Goal: Information Seeking & Learning: Learn about a topic

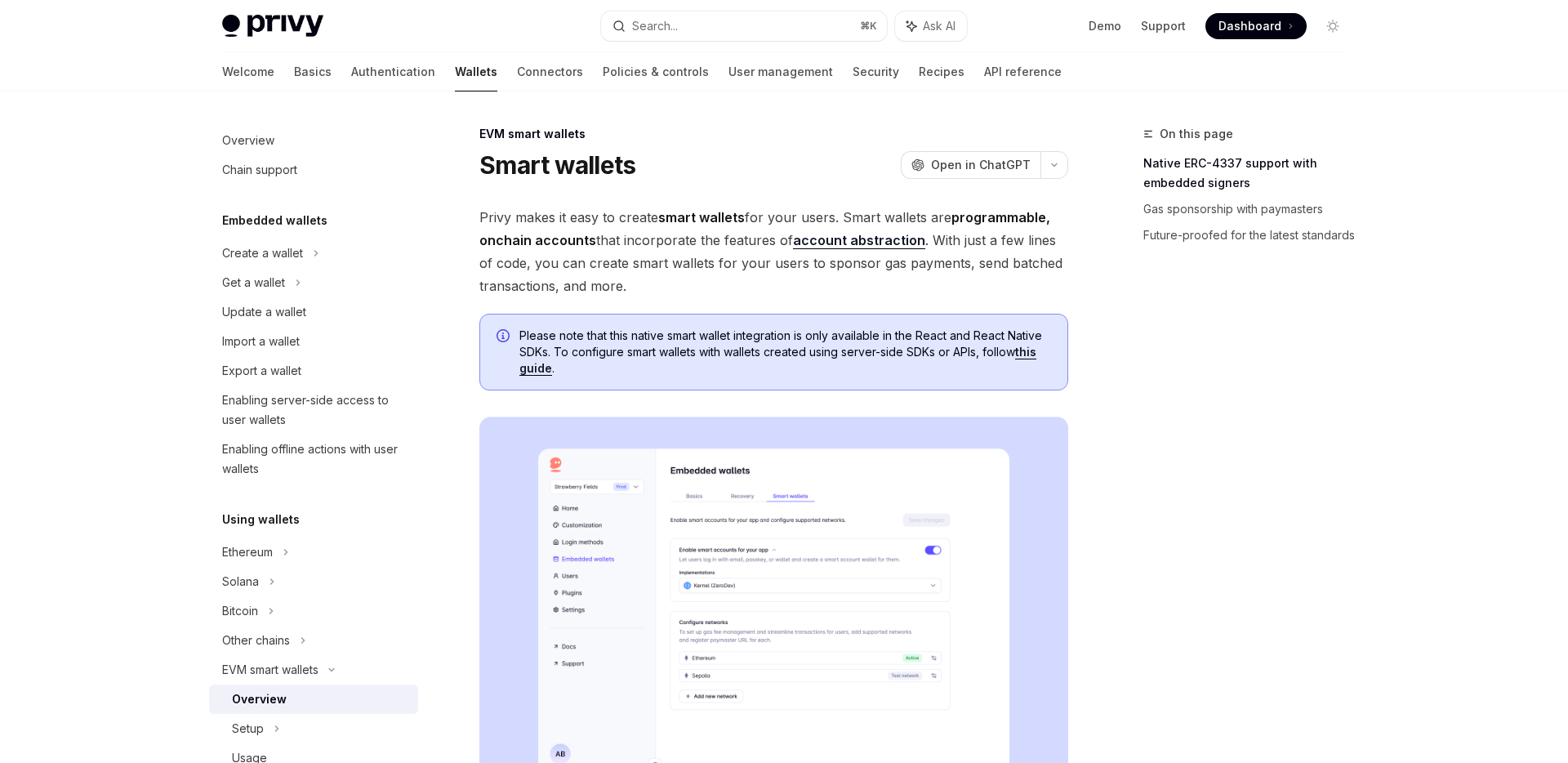
click at [268, 224] on h5 "Embedded wallets" at bounding box center [274, 220] width 105 height 19
click at [260, 252] on div "Create a wallet" at bounding box center [262, 252] width 81 height 19
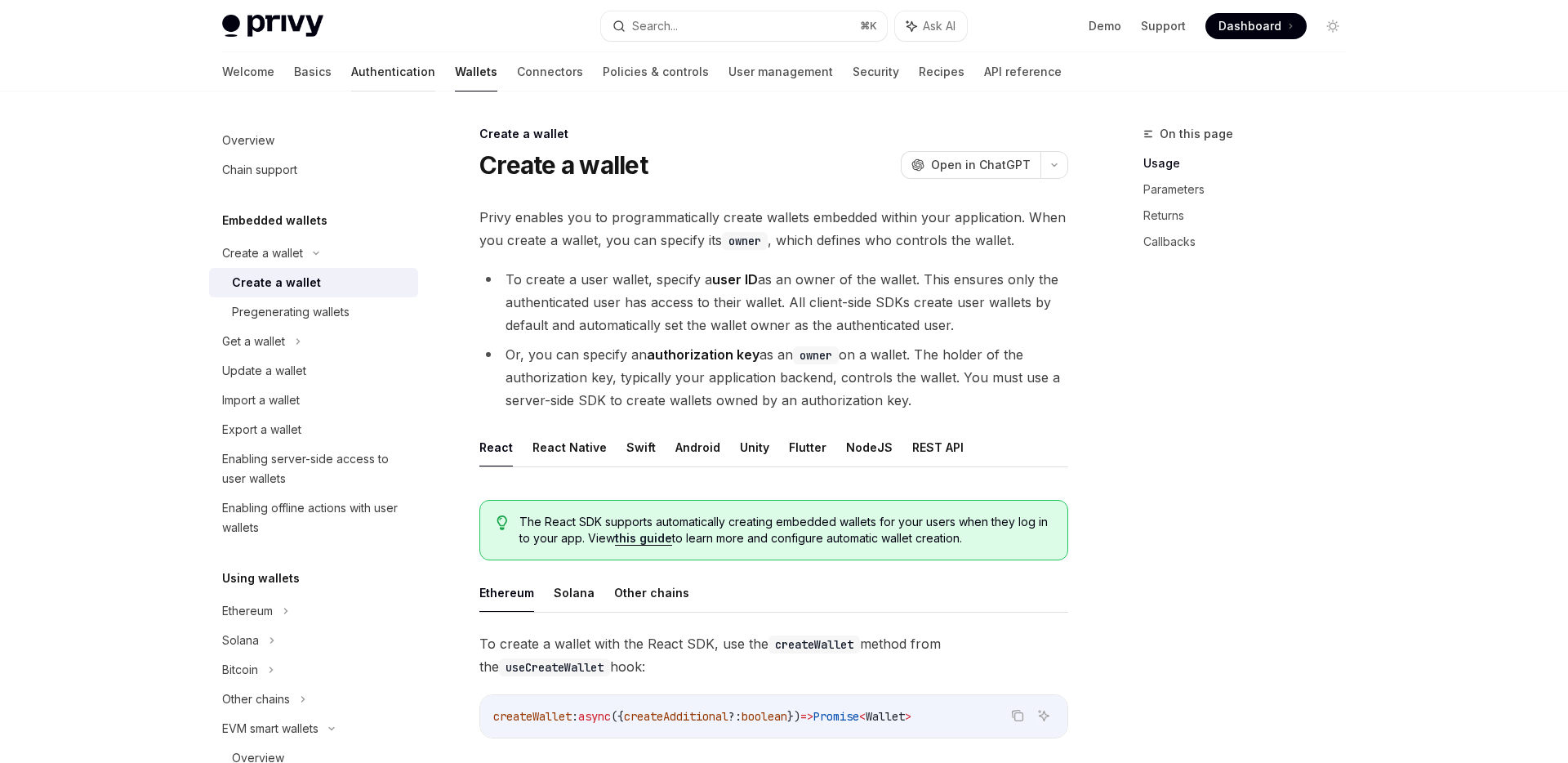
click at [352, 68] on link "Authentication" at bounding box center [394, 71] width 84 height 39
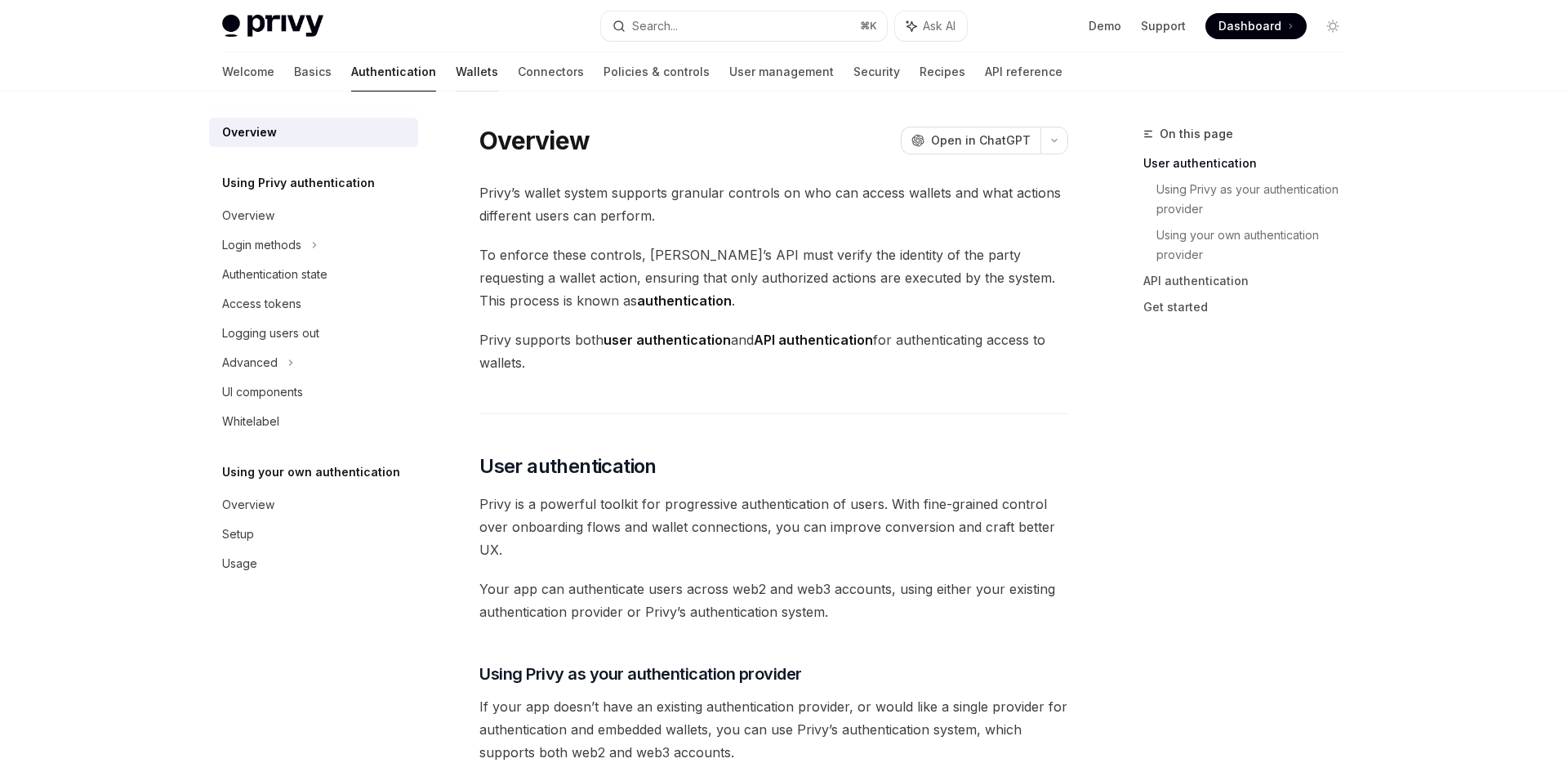
click at [456, 79] on link "Wallets" at bounding box center [477, 71] width 43 height 39
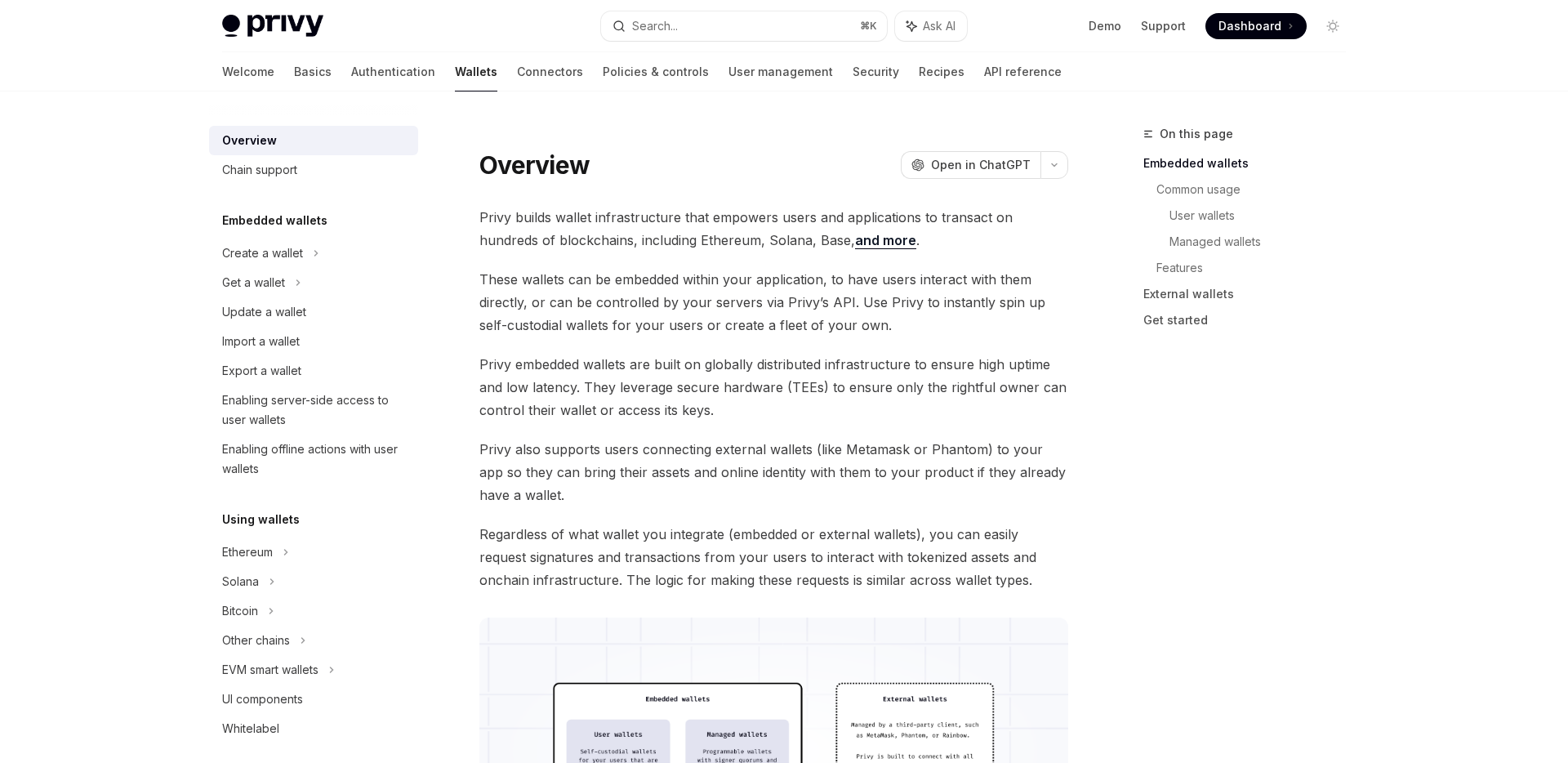
click at [614, 303] on span "These wallets can be embedded within your application, to have users interact w…" at bounding box center [773, 302] width 589 height 69
click at [294, 79] on link "Basics" at bounding box center [312, 71] width 37 height 39
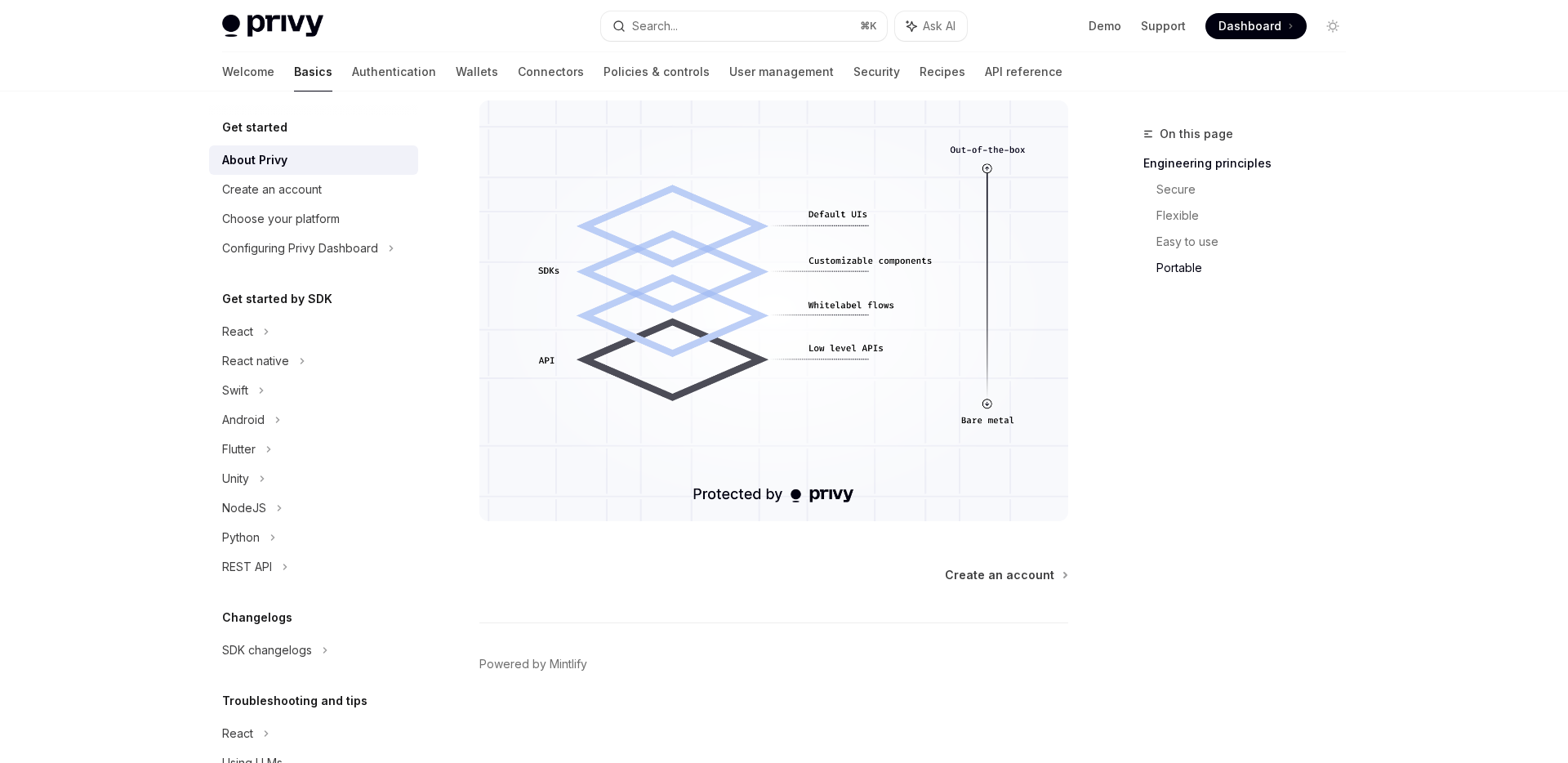
scroll to position [1155, 0]
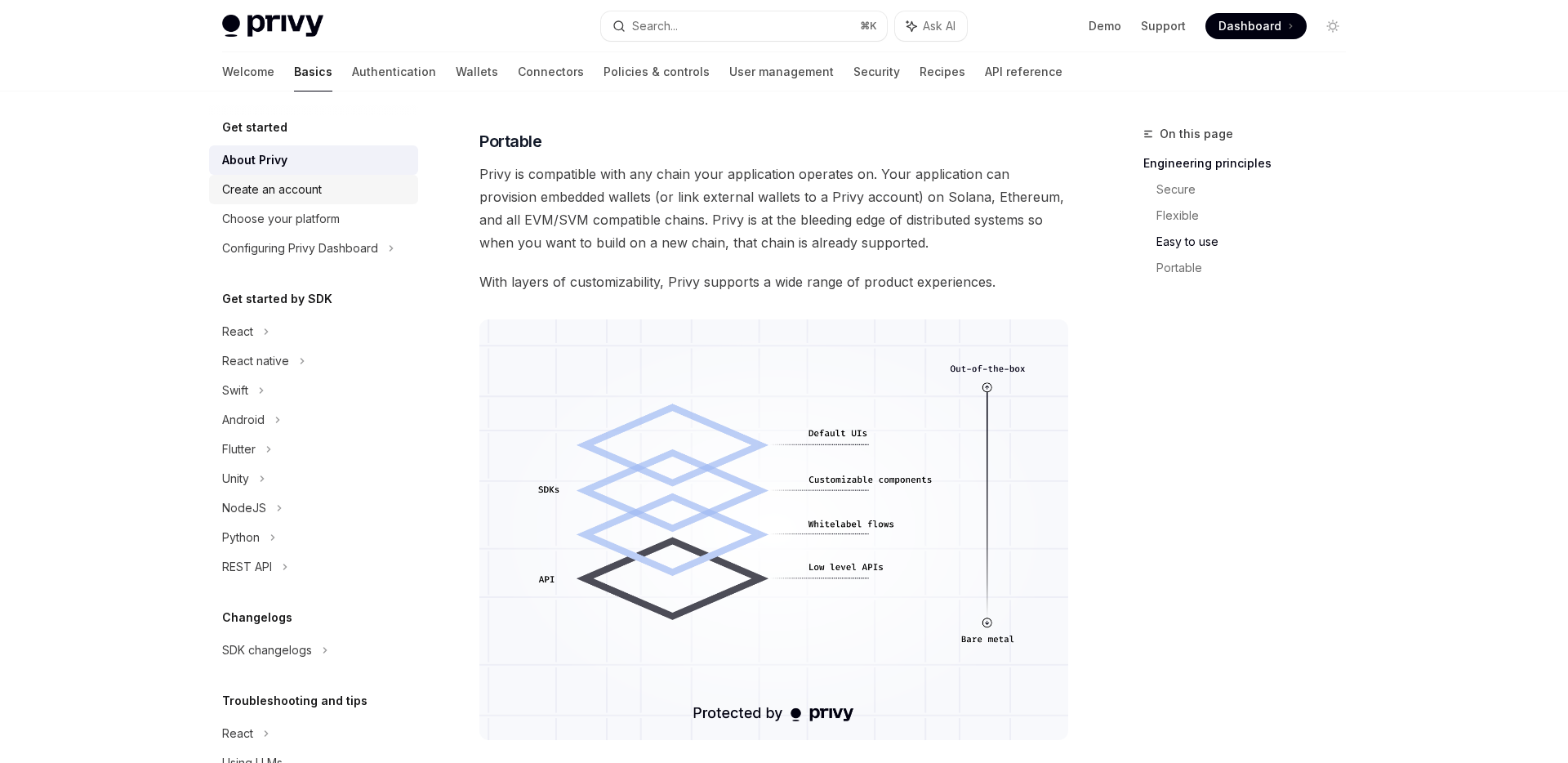
click at [367, 195] on div "Create an account" at bounding box center [315, 189] width 186 height 19
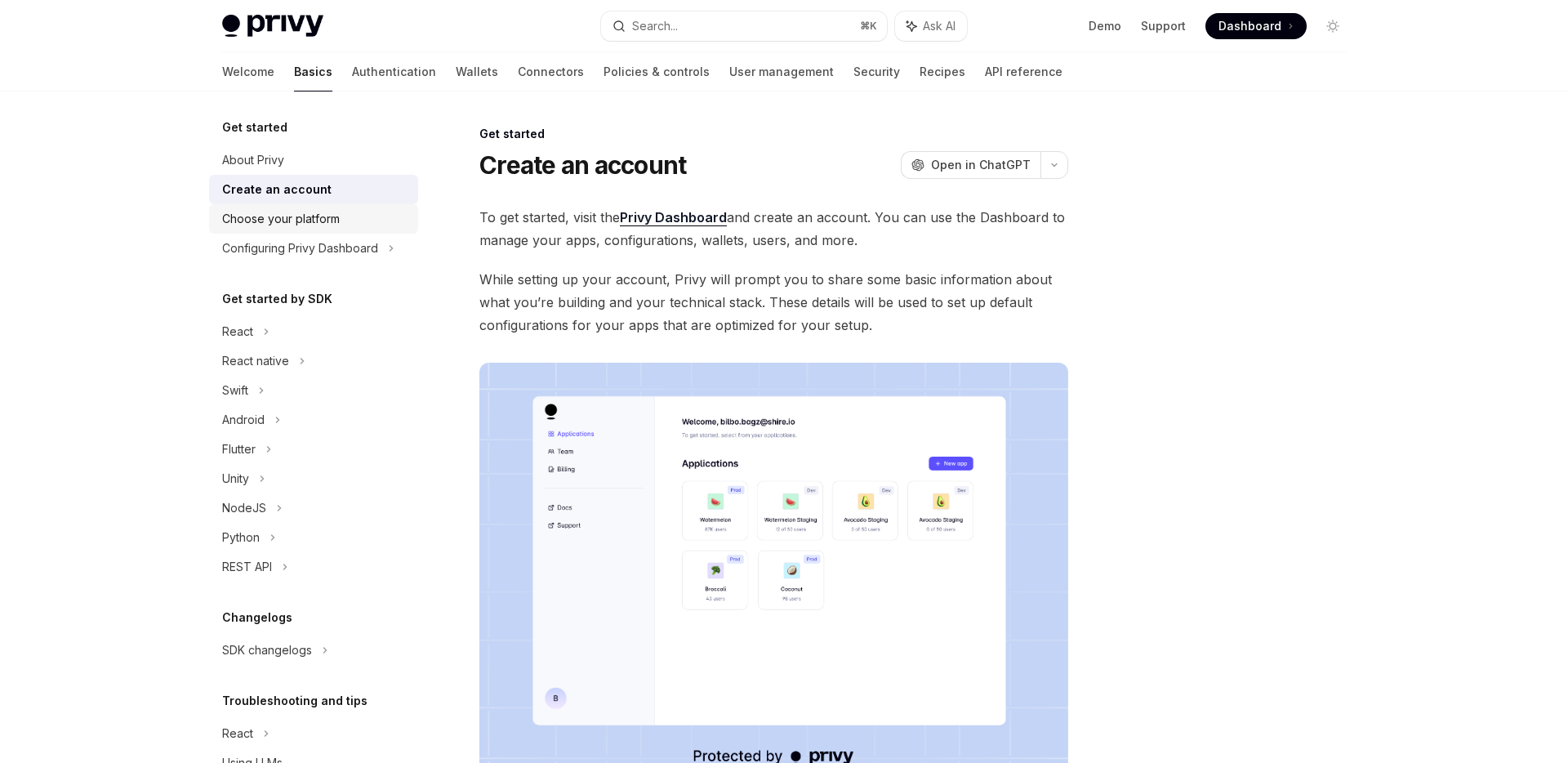
click at [358, 227] on div "Choose your platform" at bounding box center [315, 218] width 186 height 19
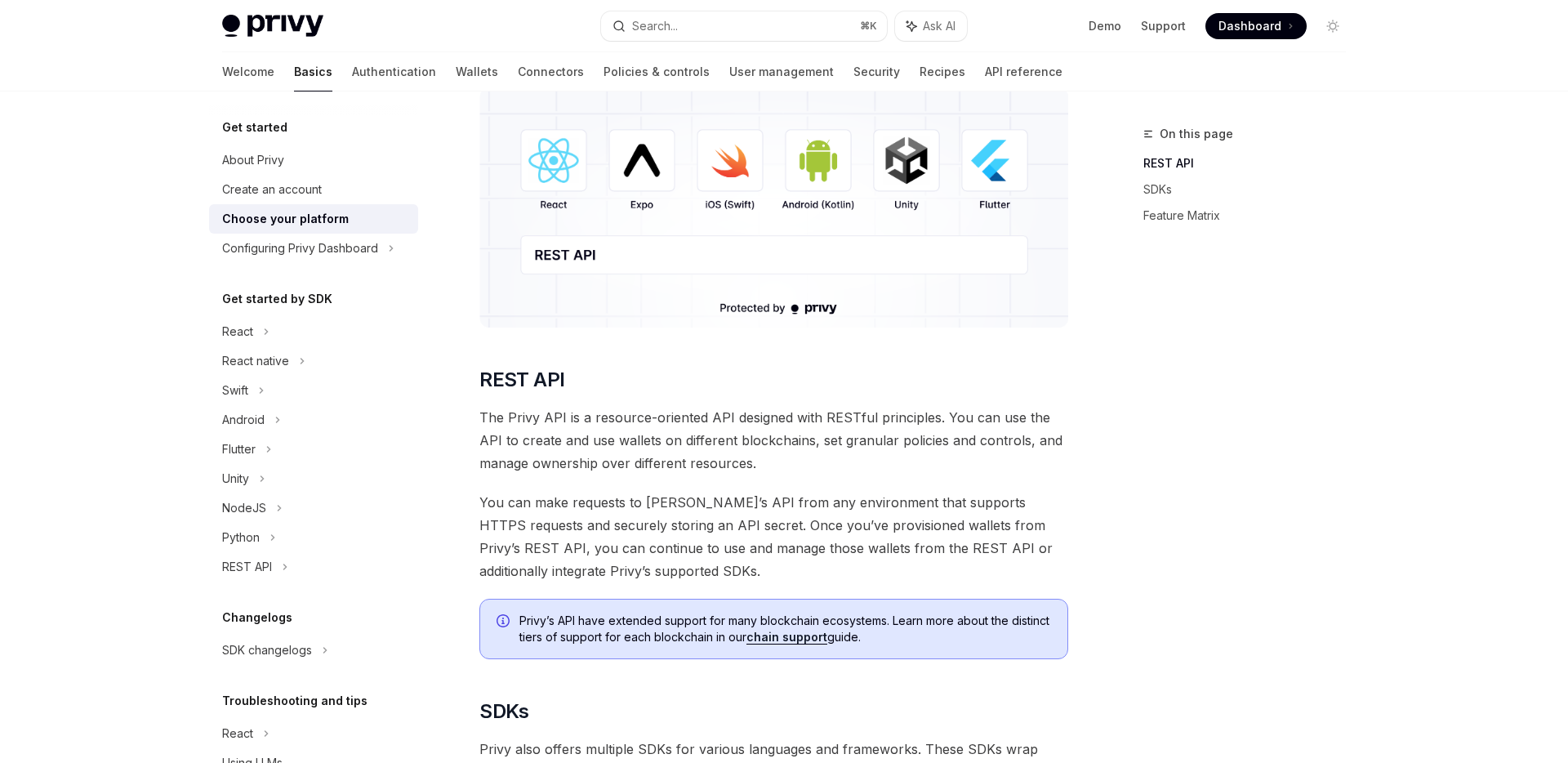
scroll to position [205, 0]
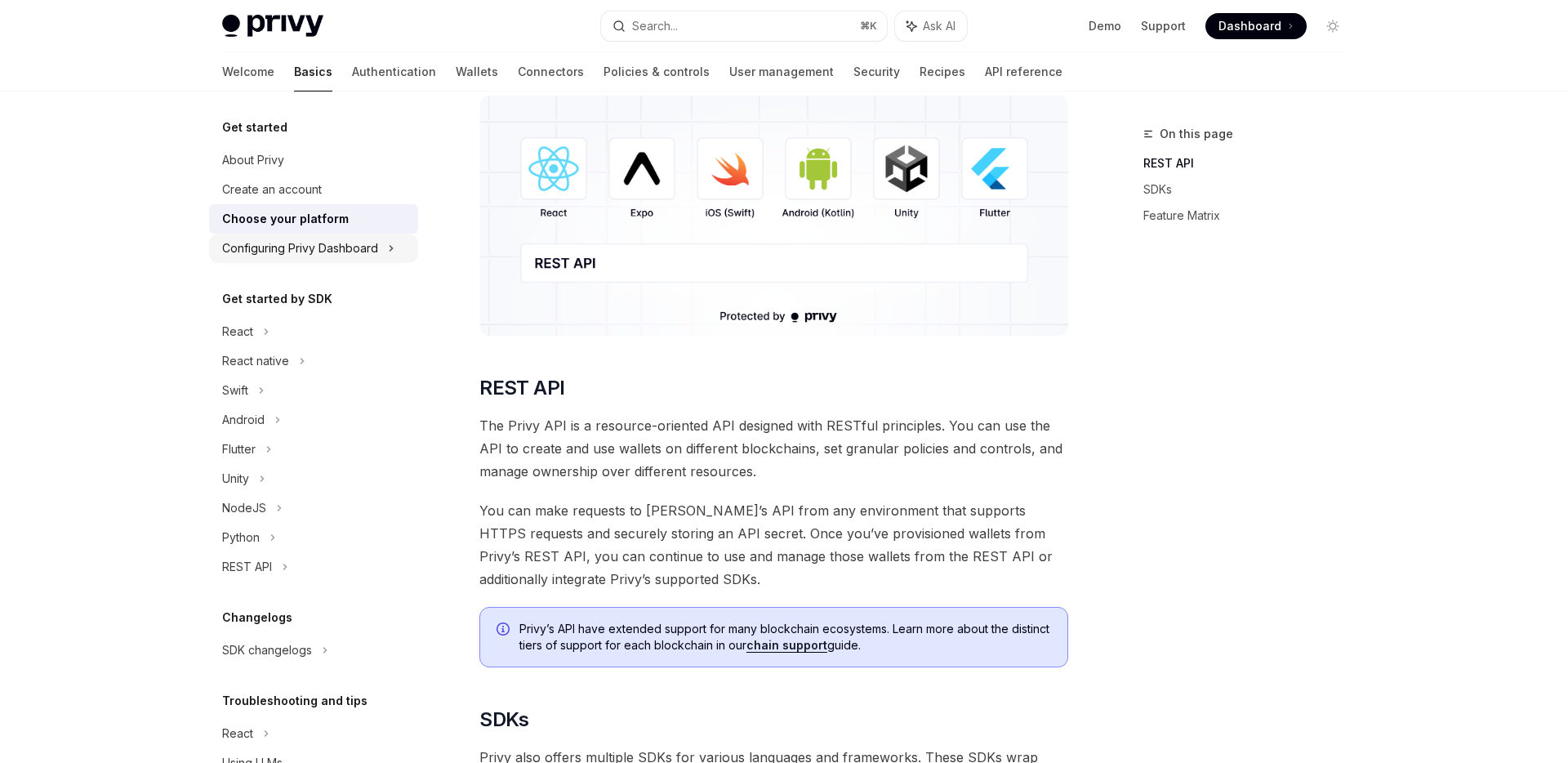
click at [372, 257] on div "Configuring Privy Dashboard" at bounding box center [300, 248] width 156 height 19
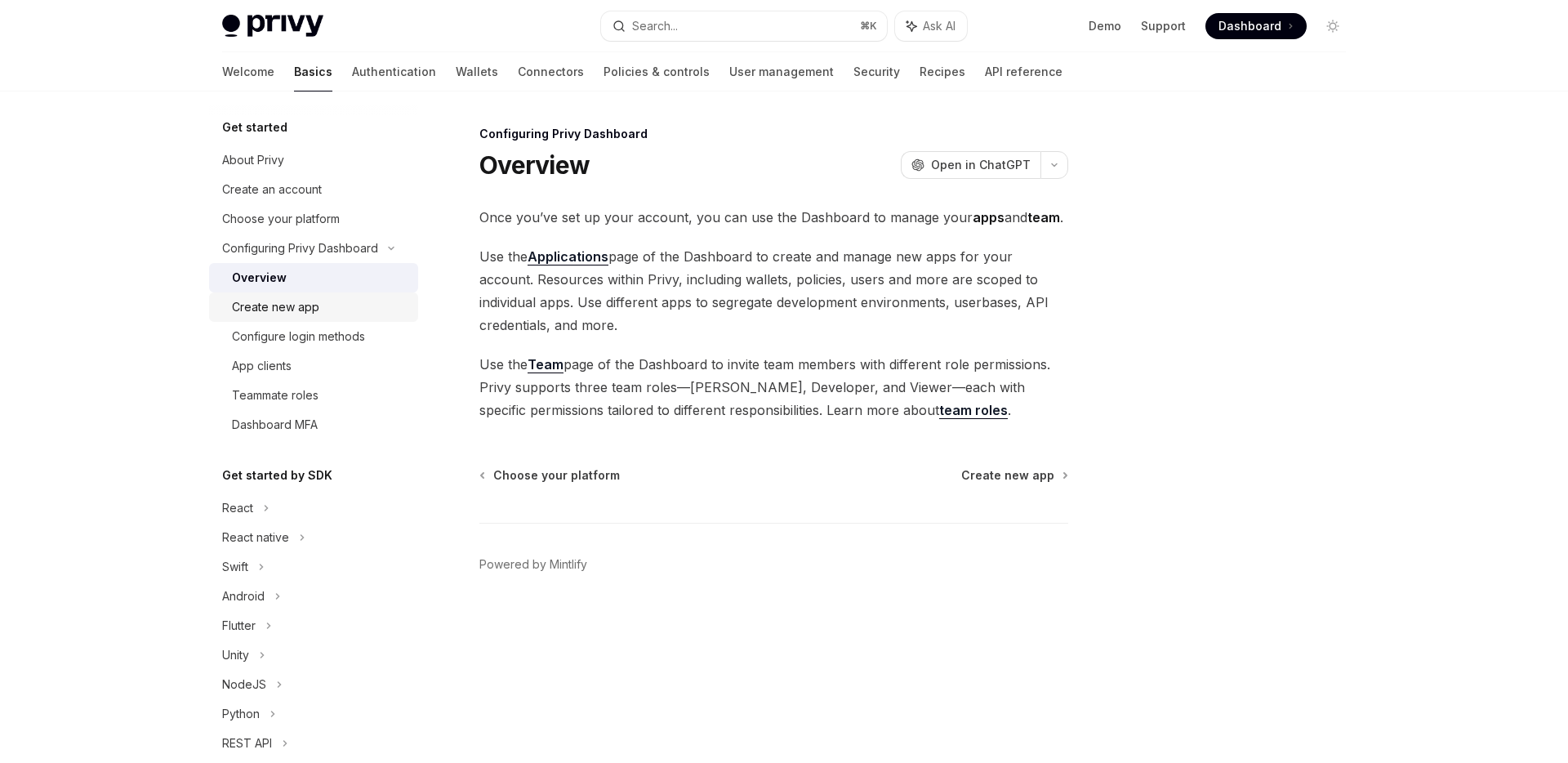
click at [269, 301] on div "Create new app" at bounding box center [276, 307] width 88 height 19
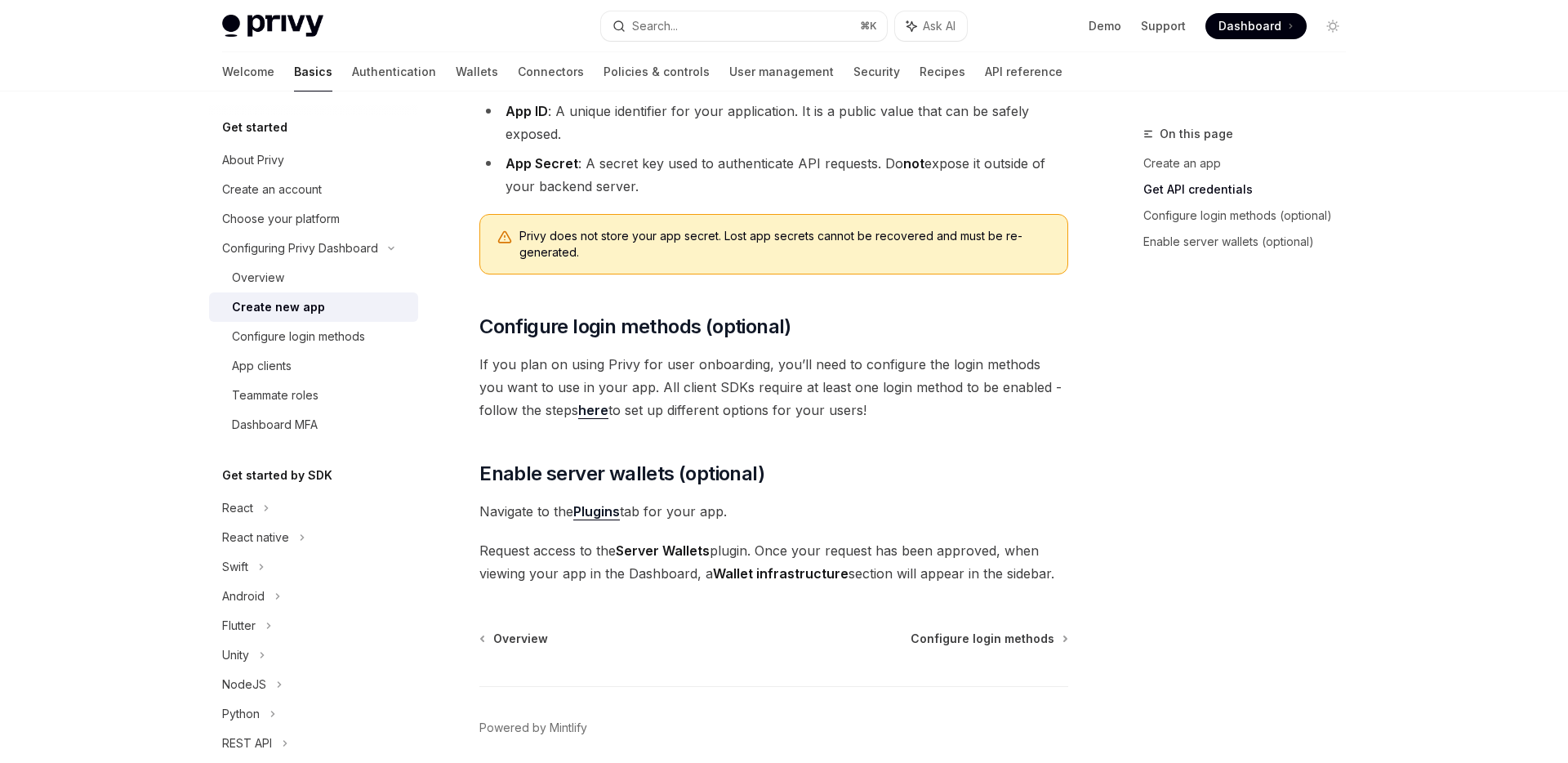
scroll to position [491, 0]
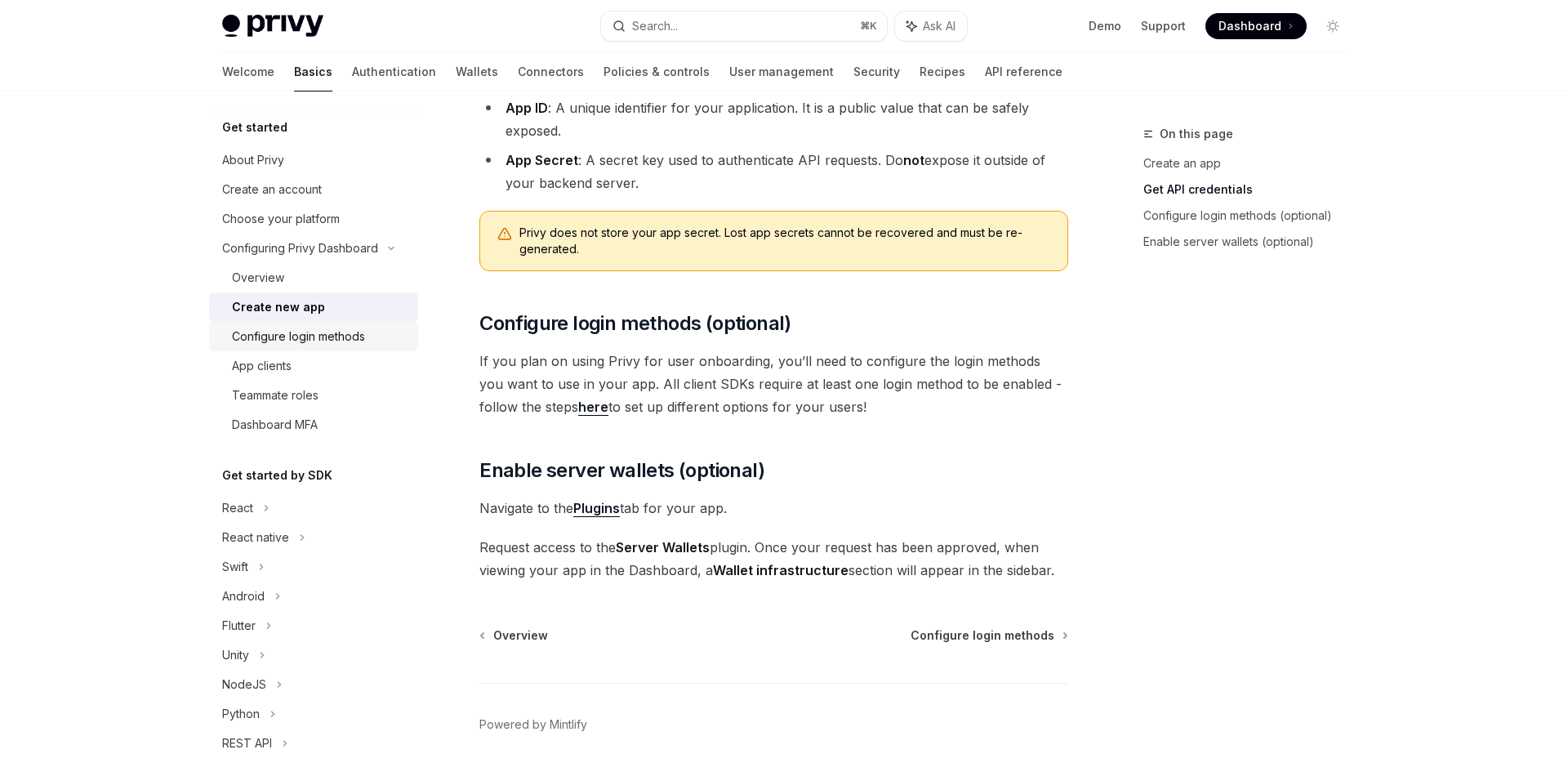
click at [385, 335] on div "Configure login methods" at bounding box center [320, 336] width 176 height 19
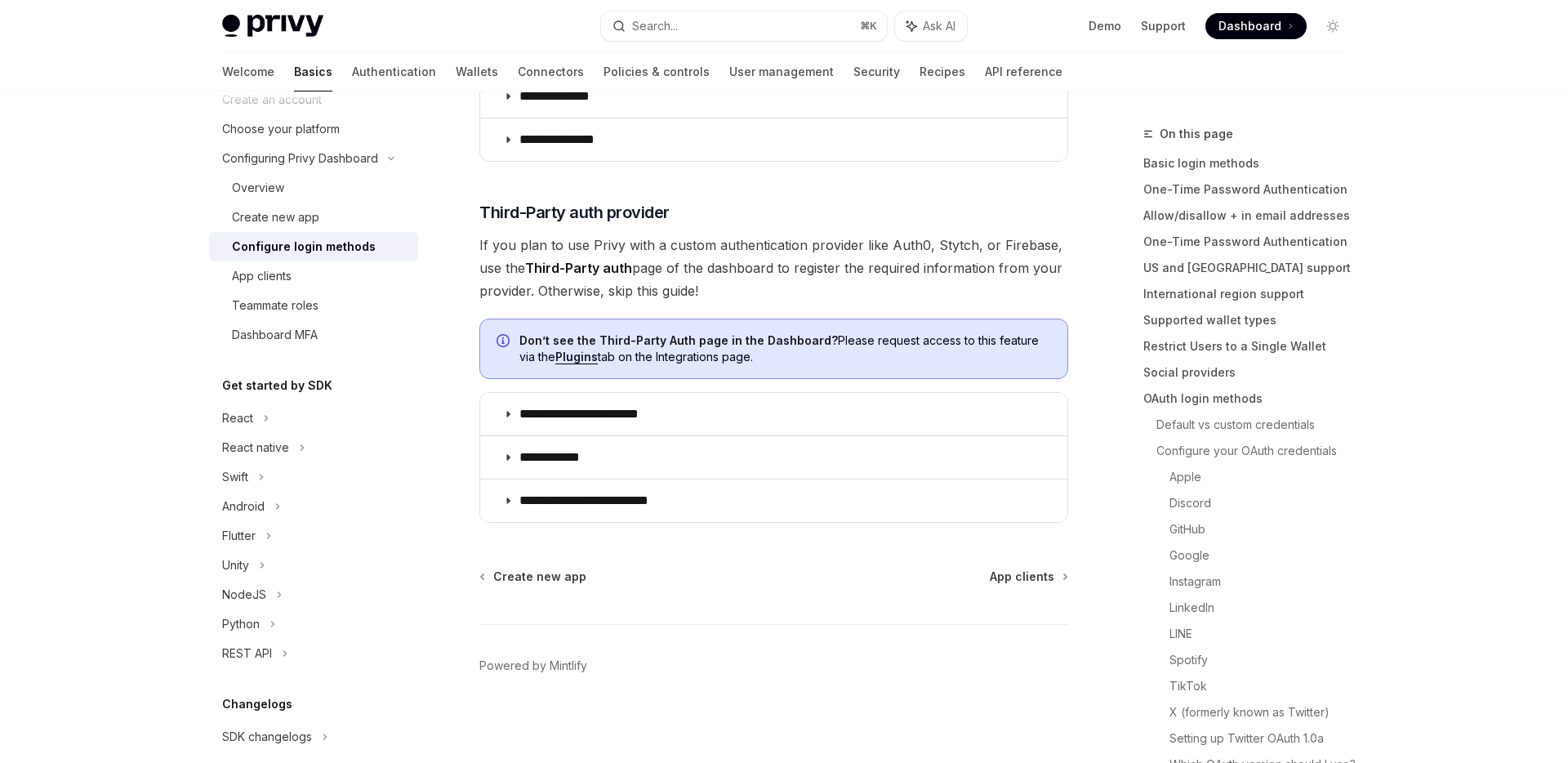
scroll to position [803, 0]
click at [328, 274] on div "App clients" at bounding box center [320, 276] width 176 height 19
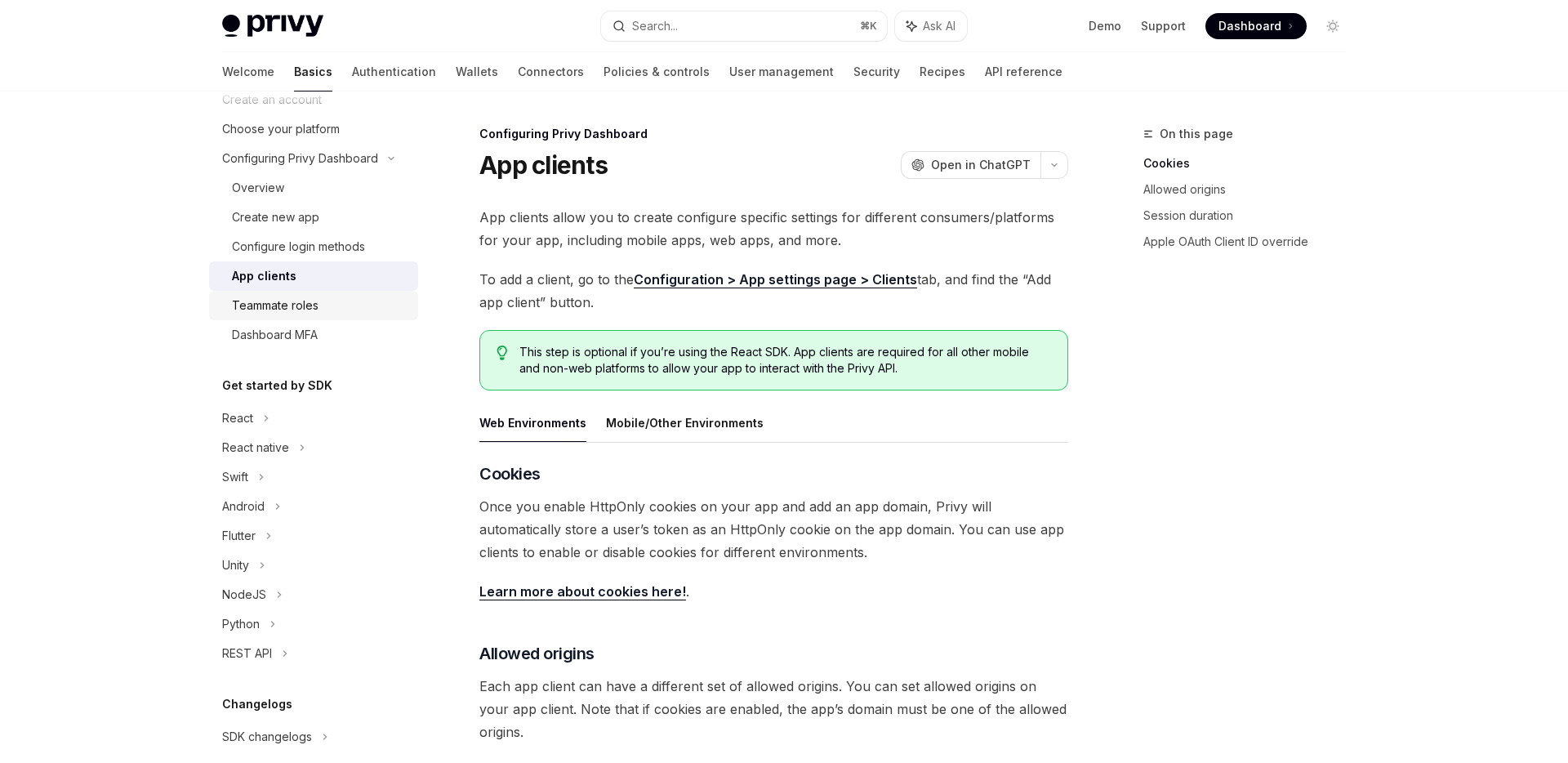
click at [330, 299] on div "Teammate roles" at bounding box center [320, 305] width 176 height 19
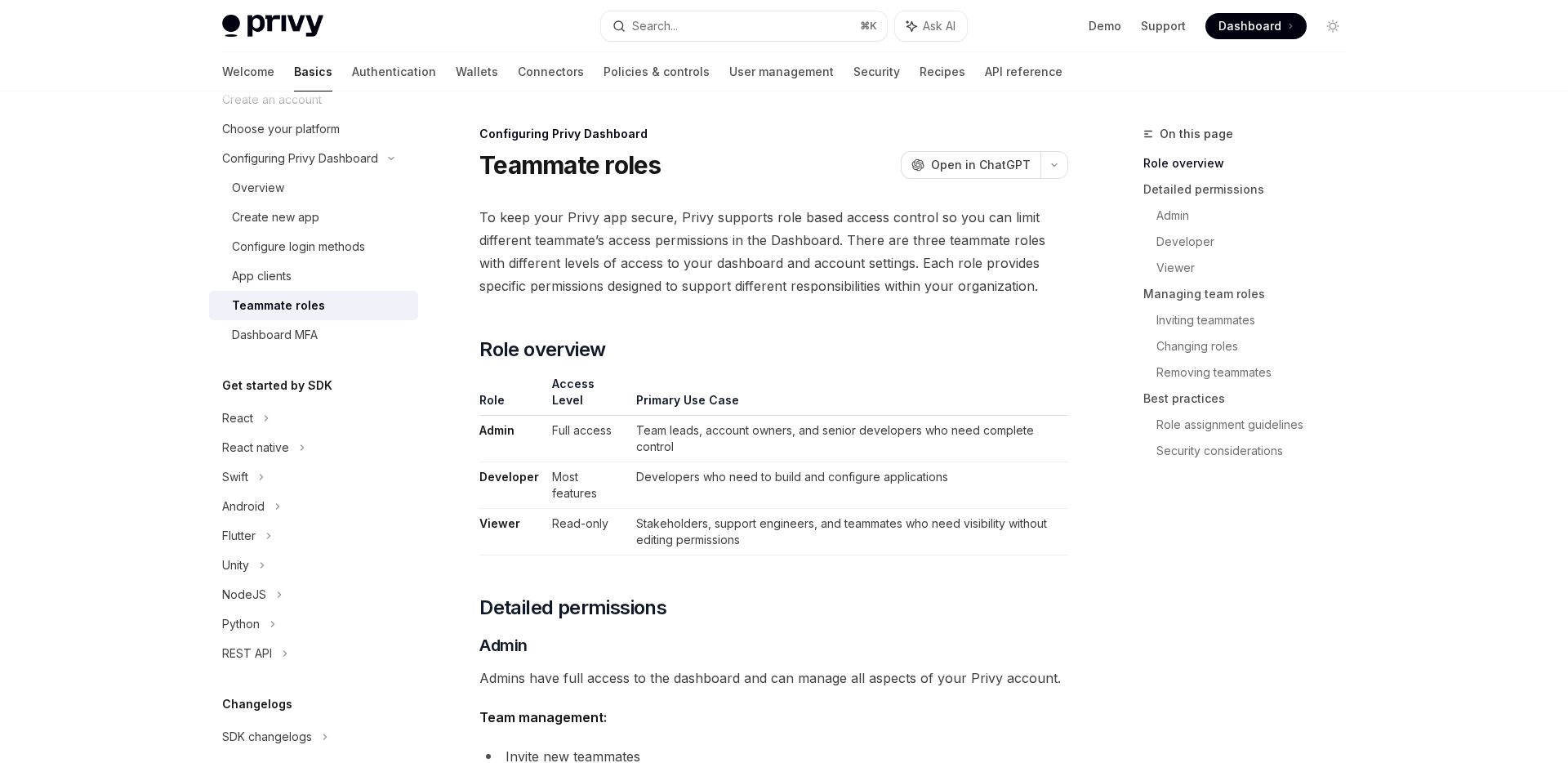
click at [332, 313] on div "Teammate roles" at bounding box center [320, 305] width 176 height 19
click at [332, 336] on div "Dashboard MFA" at bounding box center [320, 334] width 176 height 19
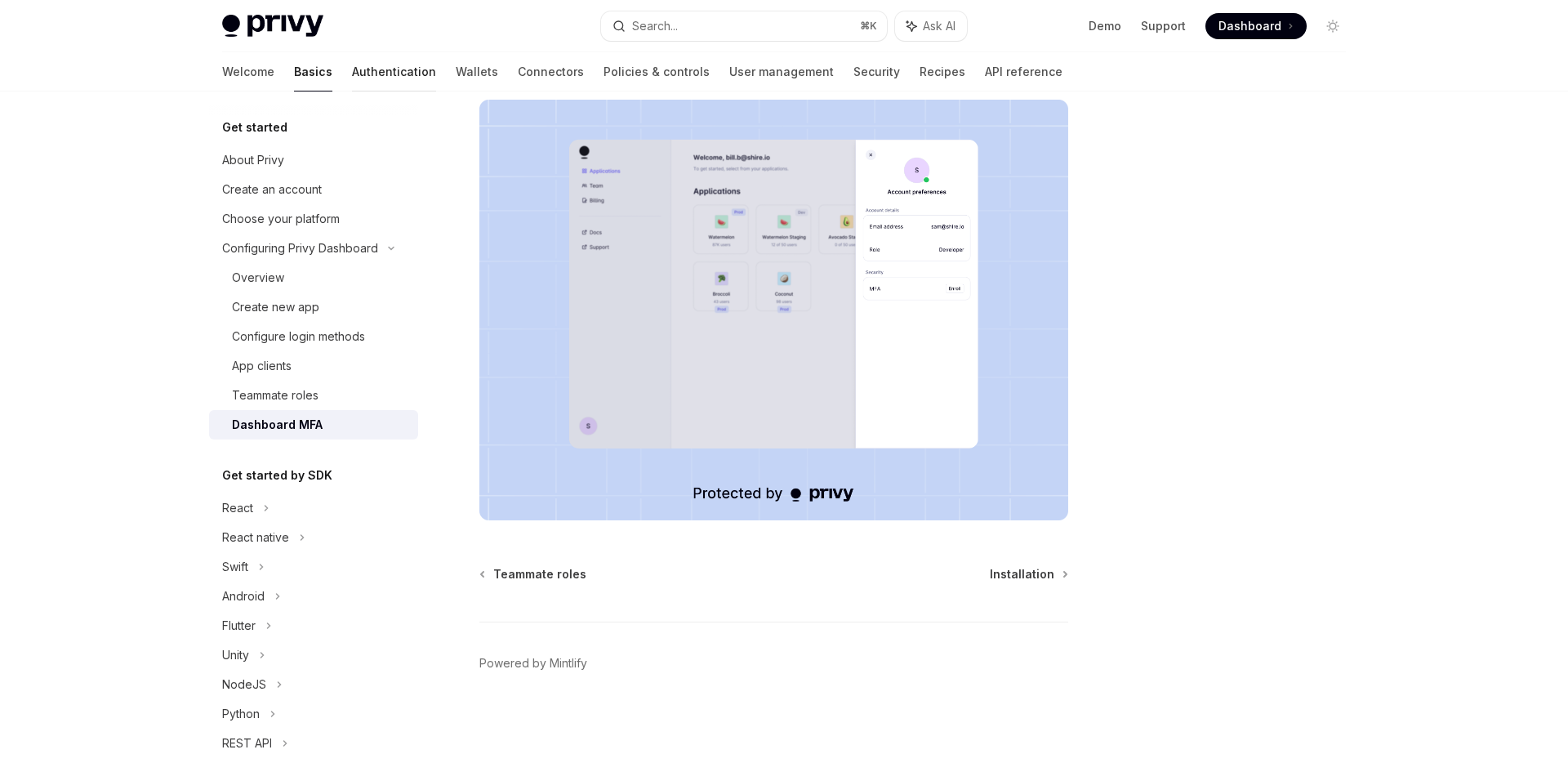
click at [352, 85] on link "Authentication" at bounding box center [394, 71] width 84 height 39
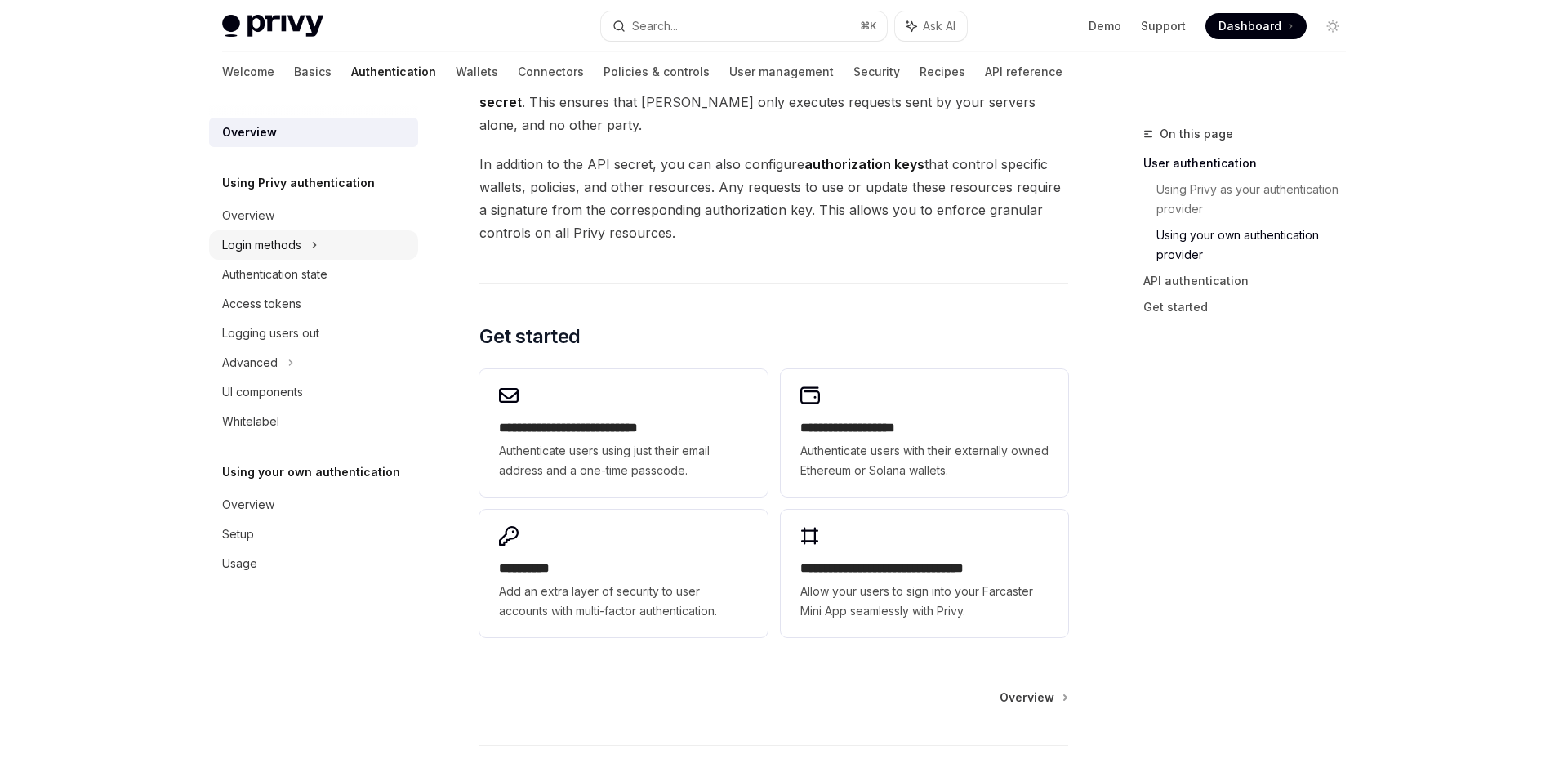
scroll to position [1020, 0]
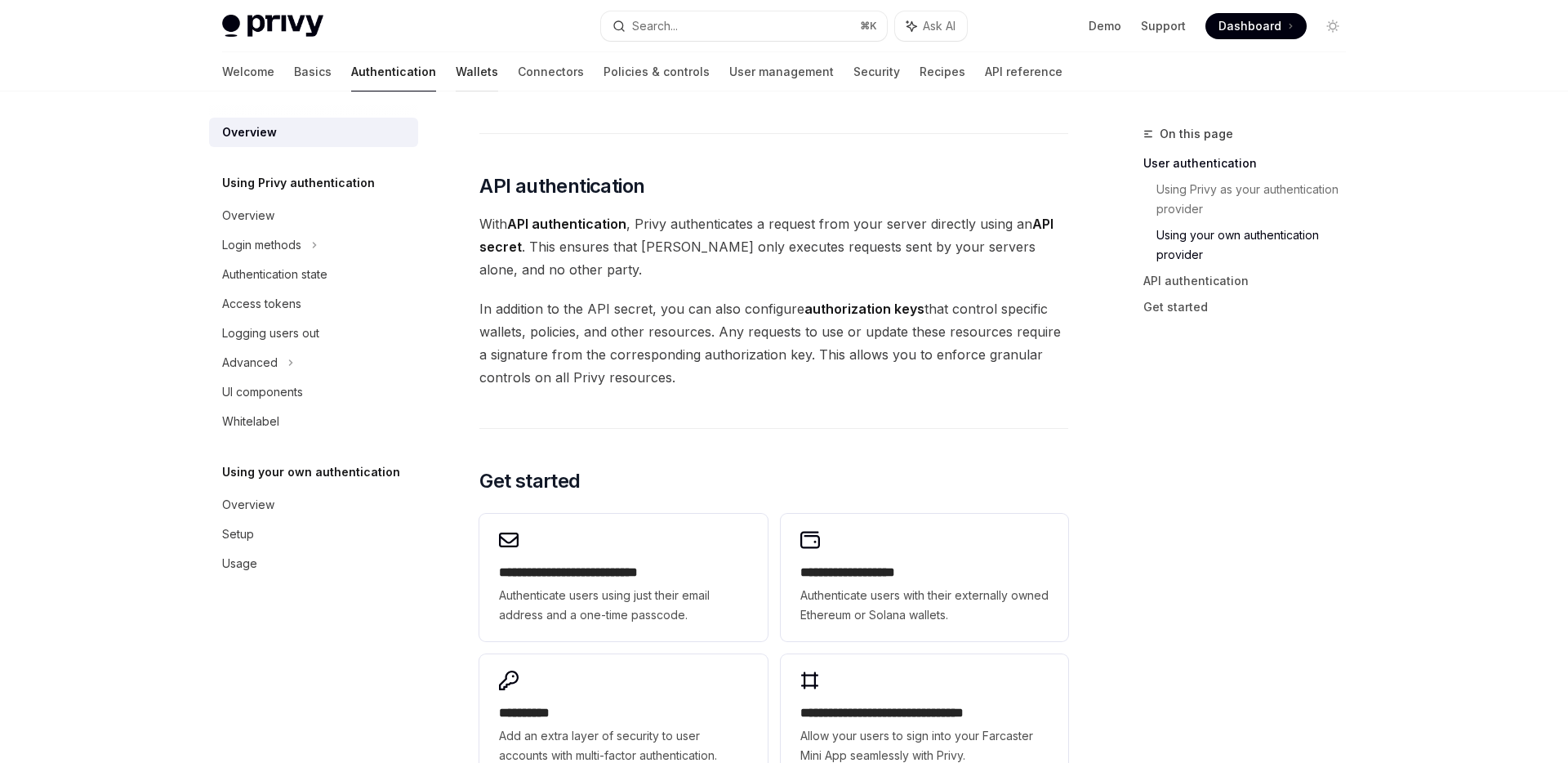
click at [456, 79] on link "Wallets" at bounding box center [477, 71] width 43 height 39
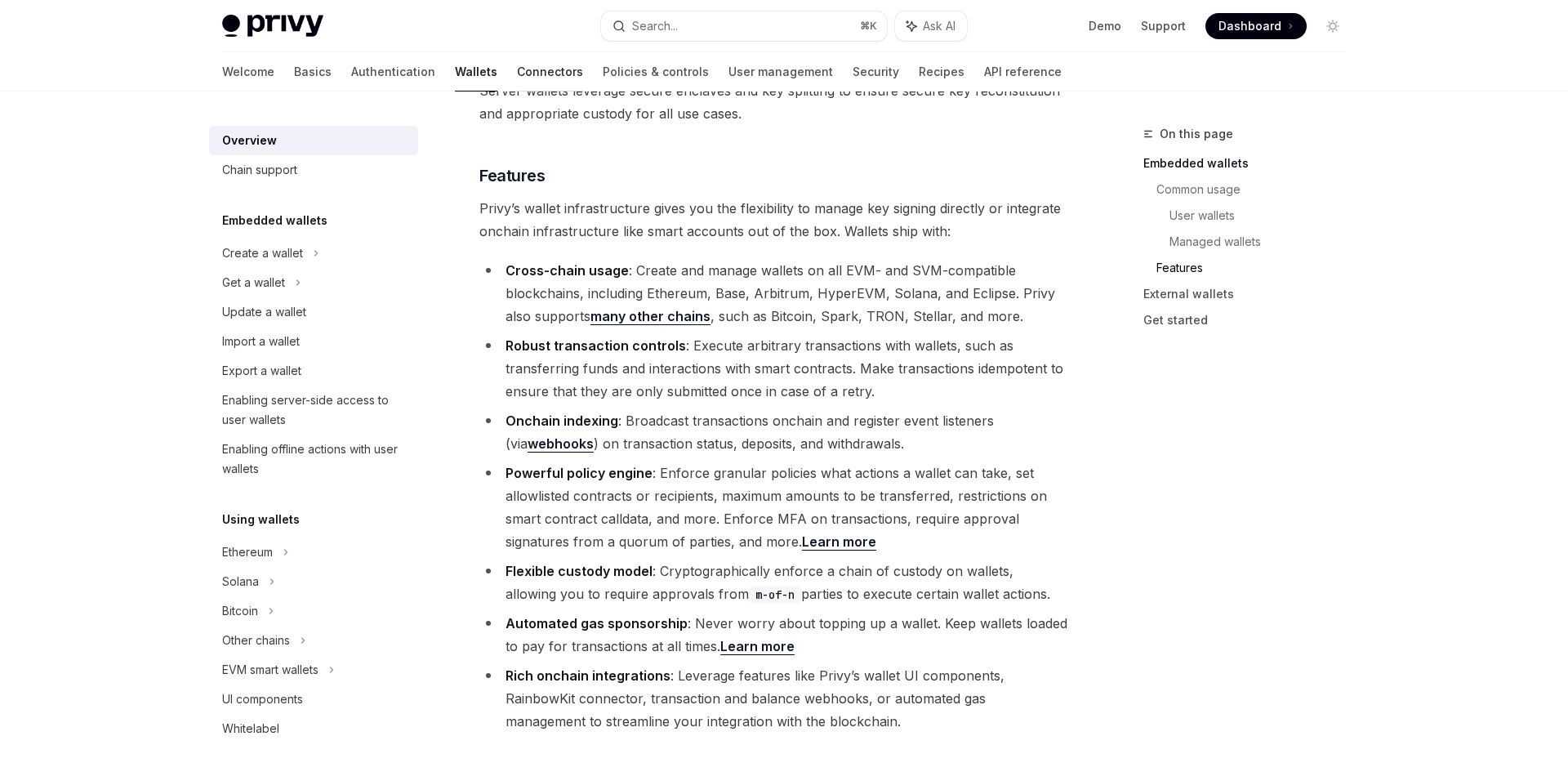
click at [517, 67] on link "Connectors" at bounding box center [550, 71] width 66 height 39
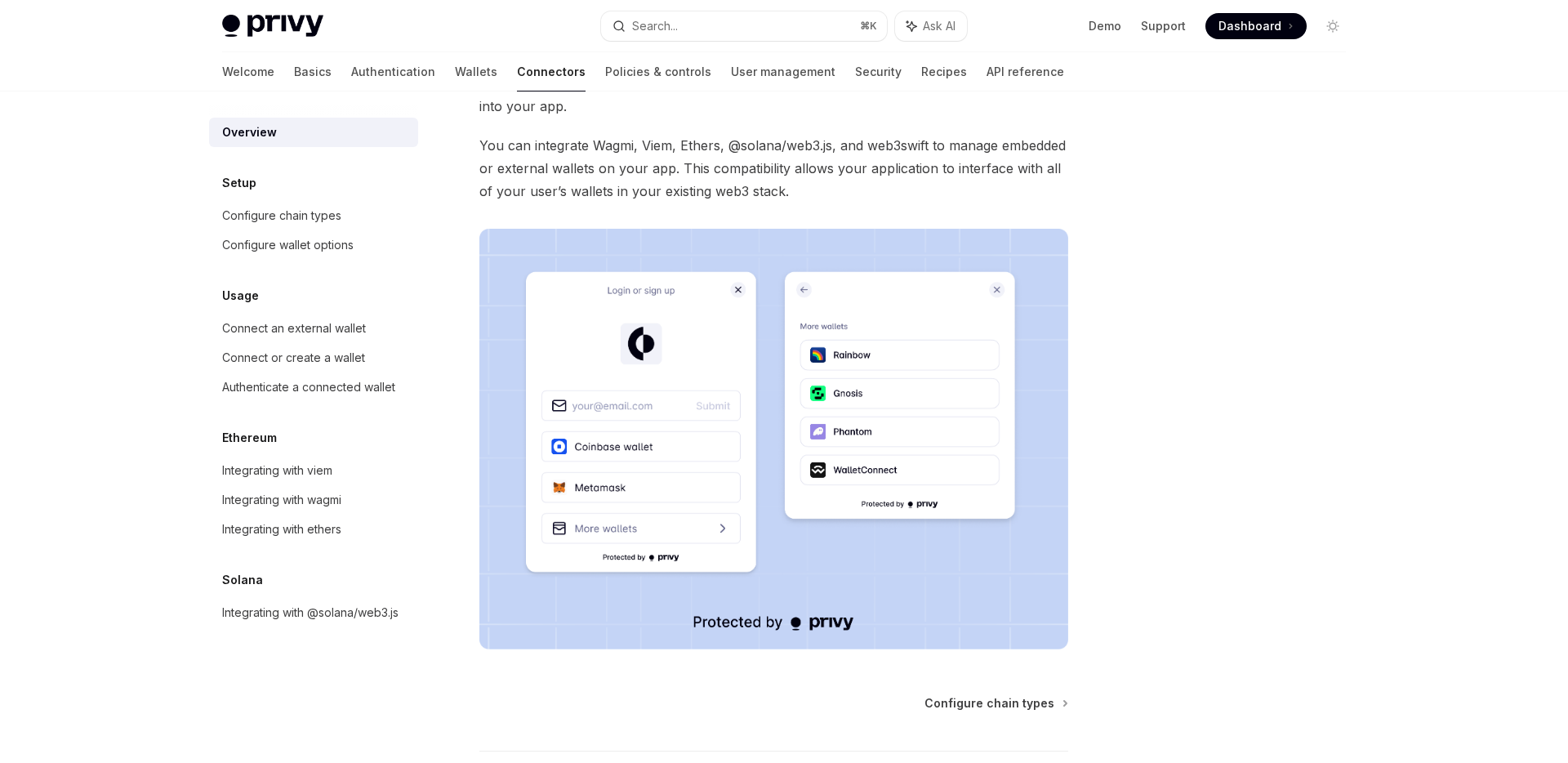
scroll to position [284, 0]
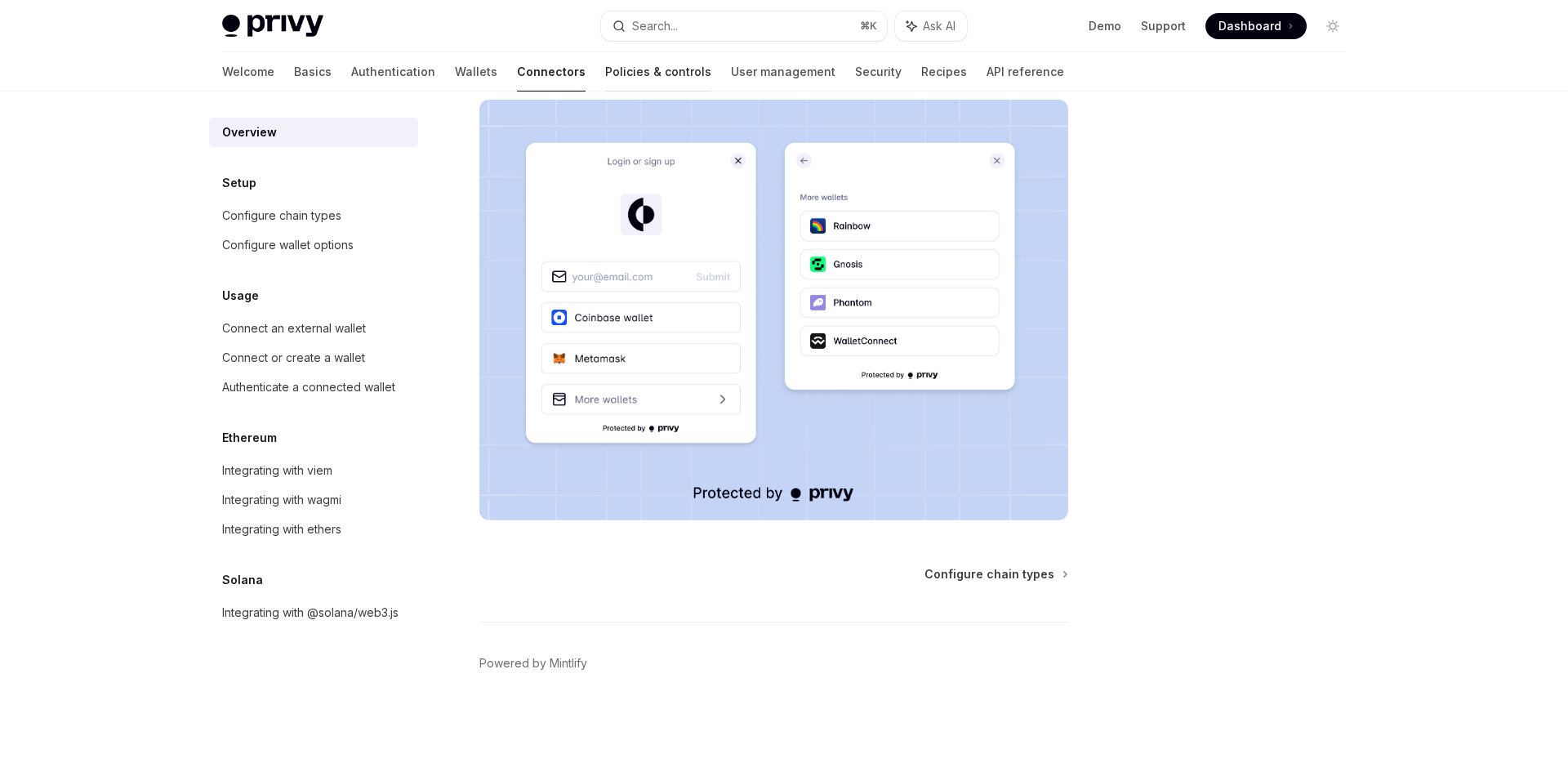
click at [605, 88] on link "Policies & controls" at bounding box center [658, 71] width 106 height 39
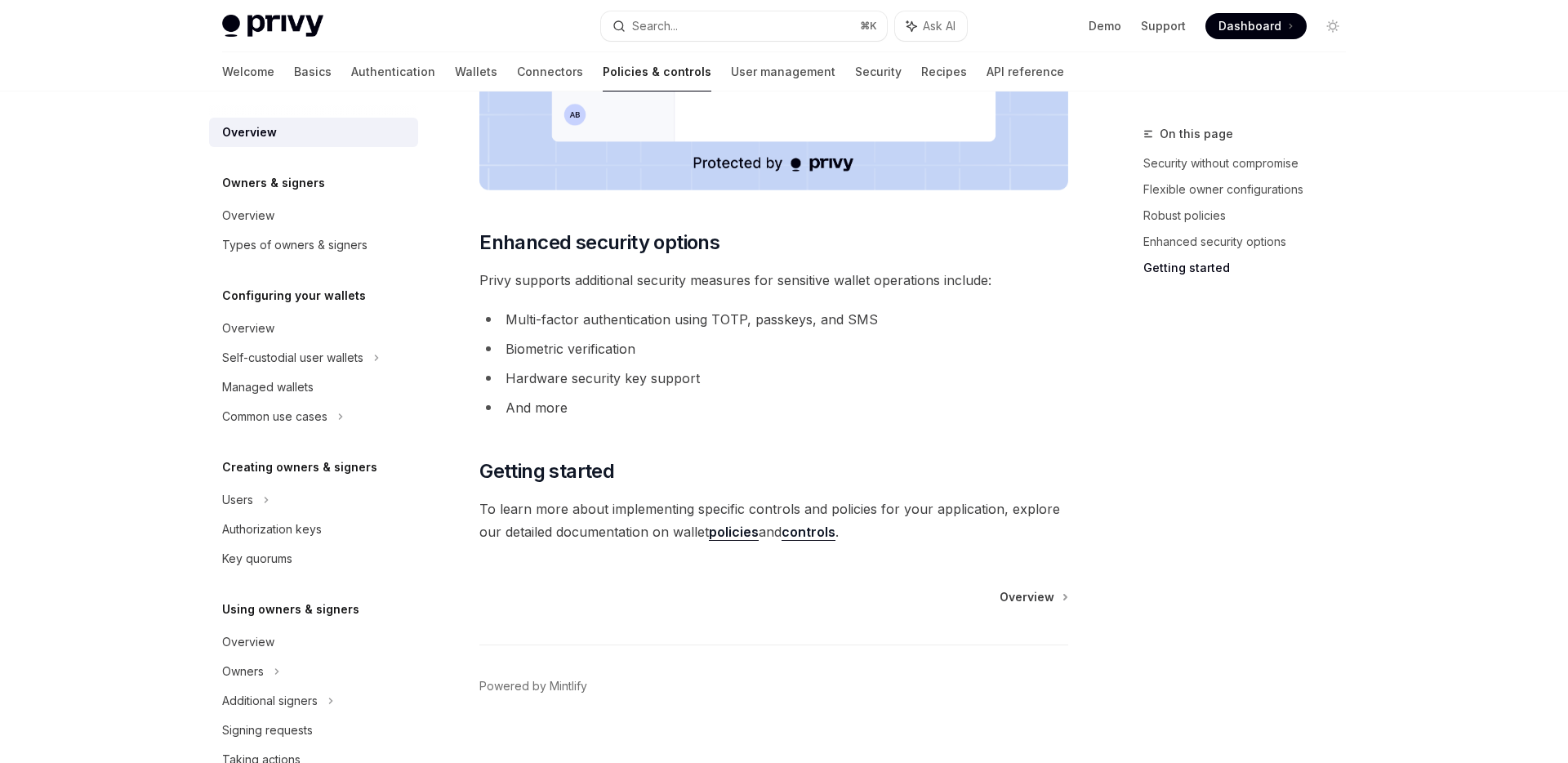
scroll to position [1310, 0]
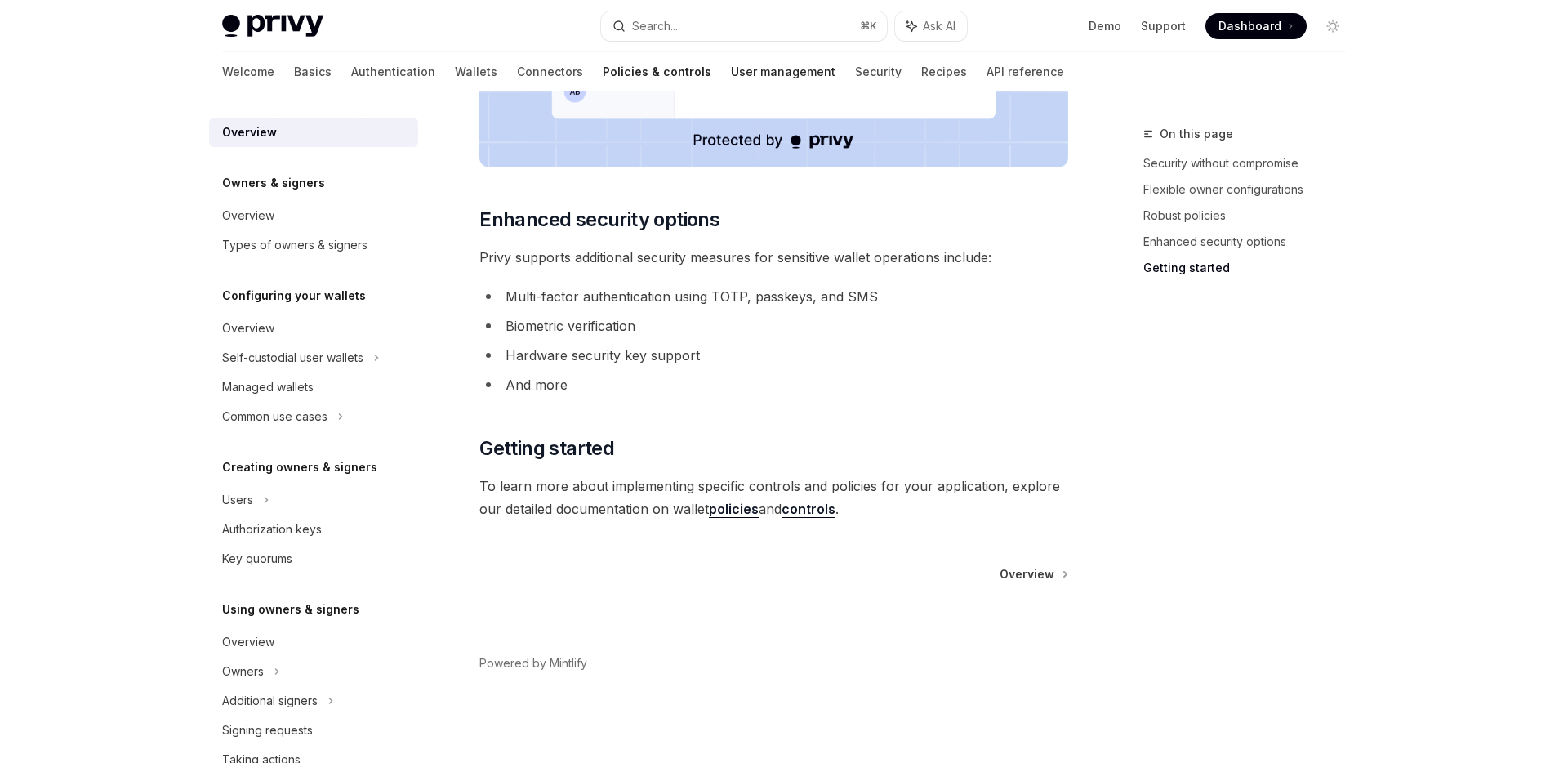
click at [731, 79] on link "User management" at bounding box center [783, 71] width 104 height 39
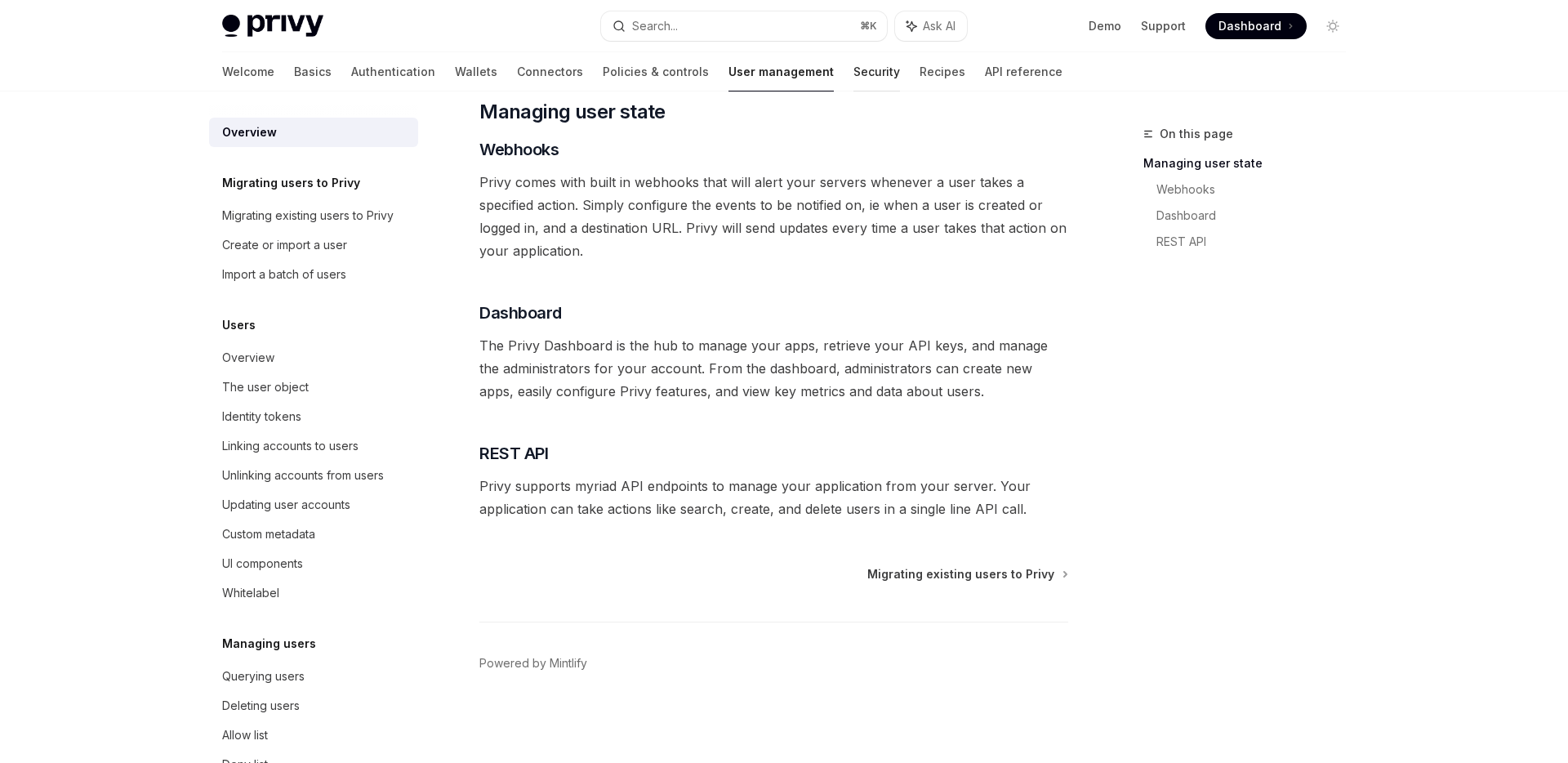
click at [853, 58] on link "Security" at bounding box center [876, 71] width 47 height 39
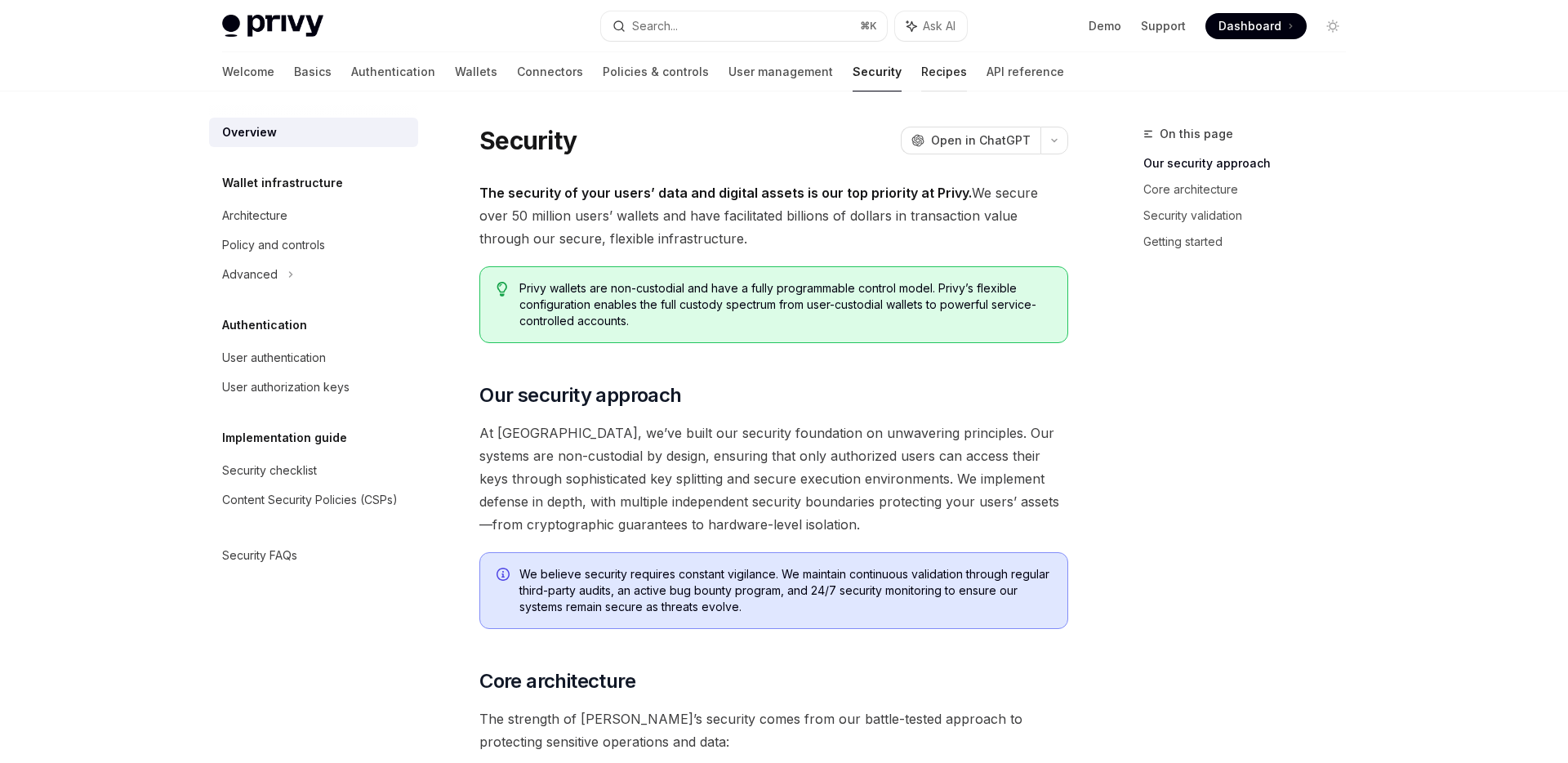
click at [921, 72] on link "Recipes" at bounding box center [944, 71] width 46 height 39
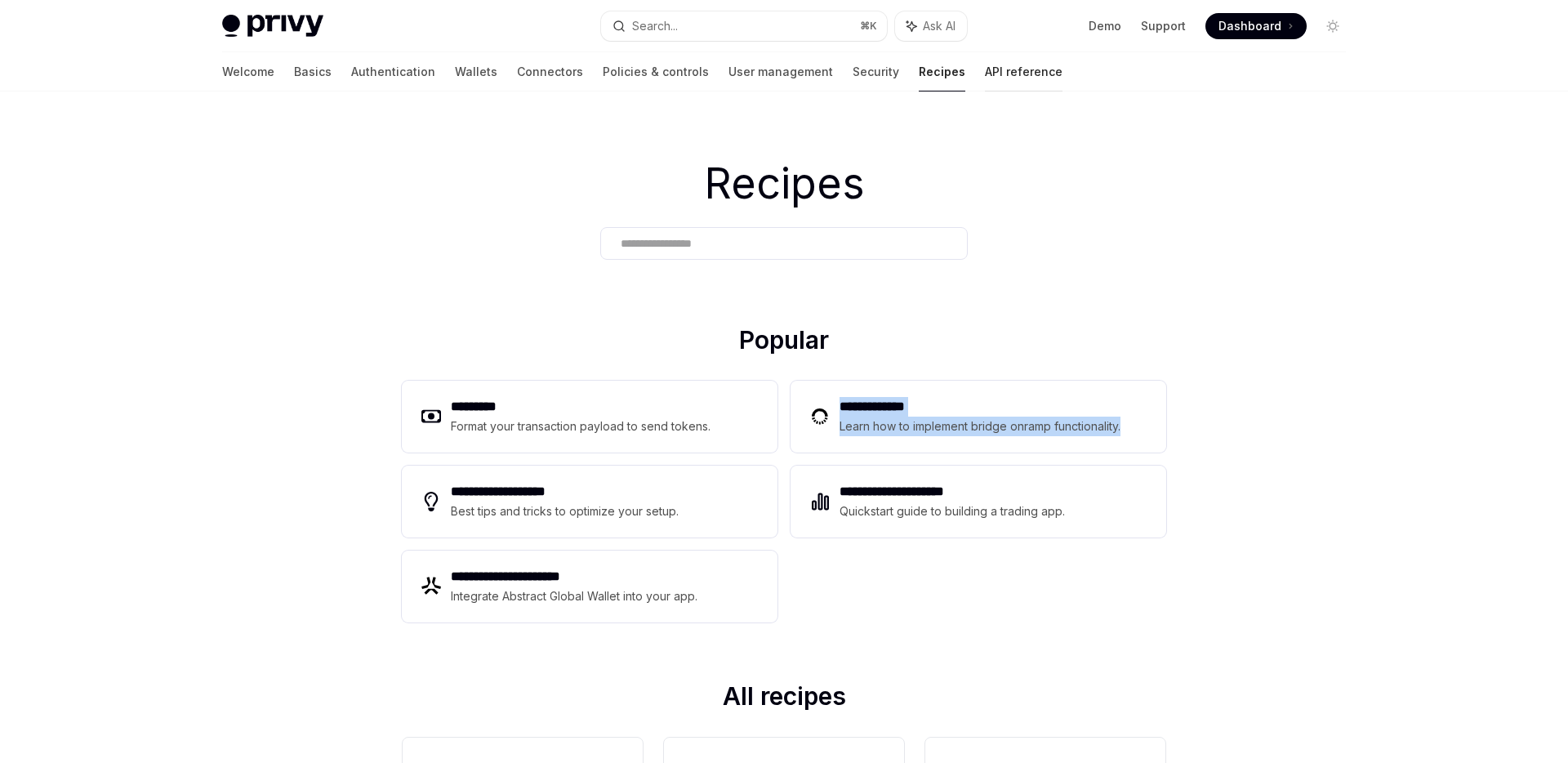
click at [984, 73] on link "API reference" at bounding box center [1023, 71] width 78 height 39
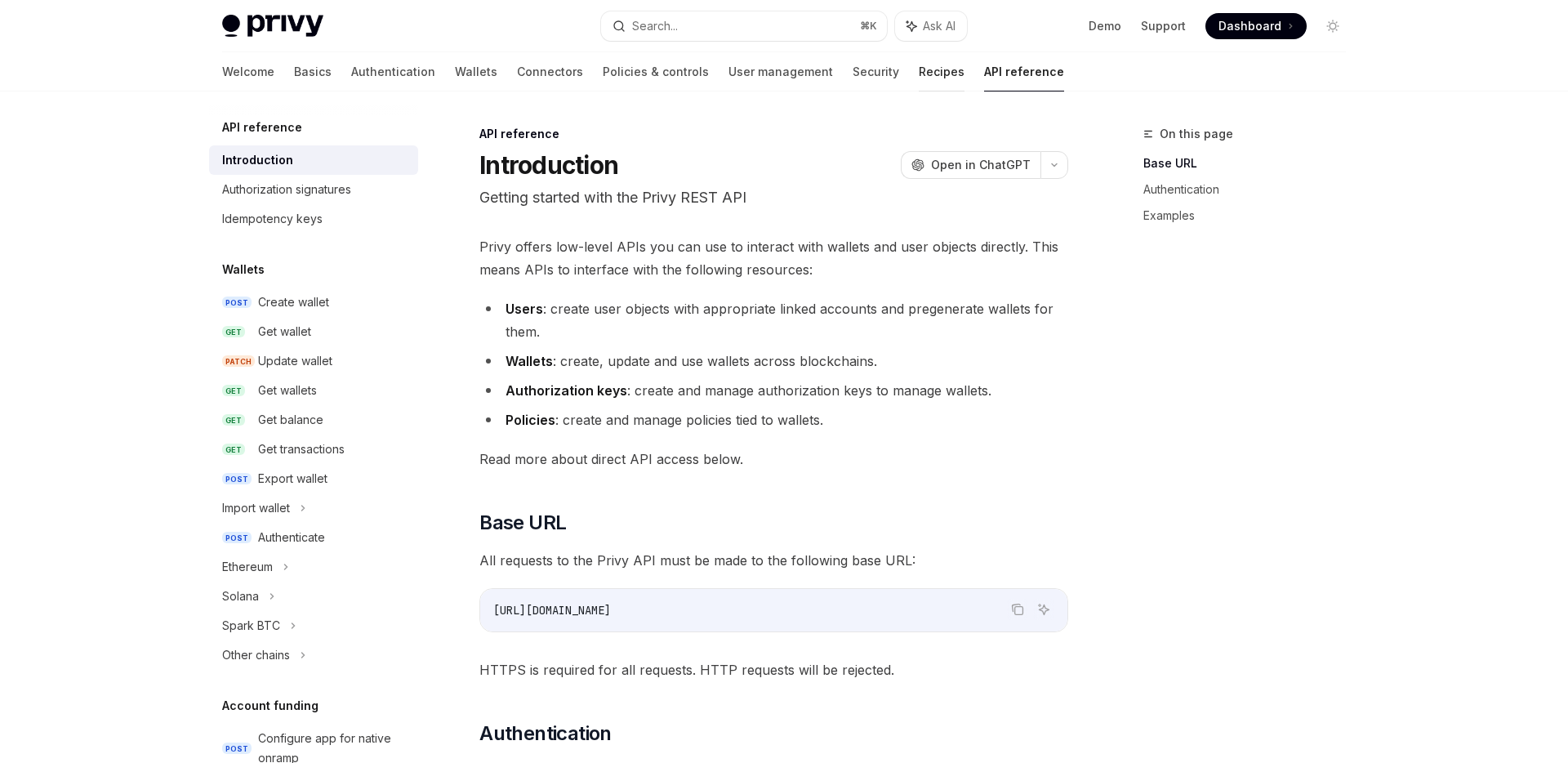
click at [919, 80] on link "Recipes" at bounding box center [942, 71] width 46 height 39
type textarea "*"
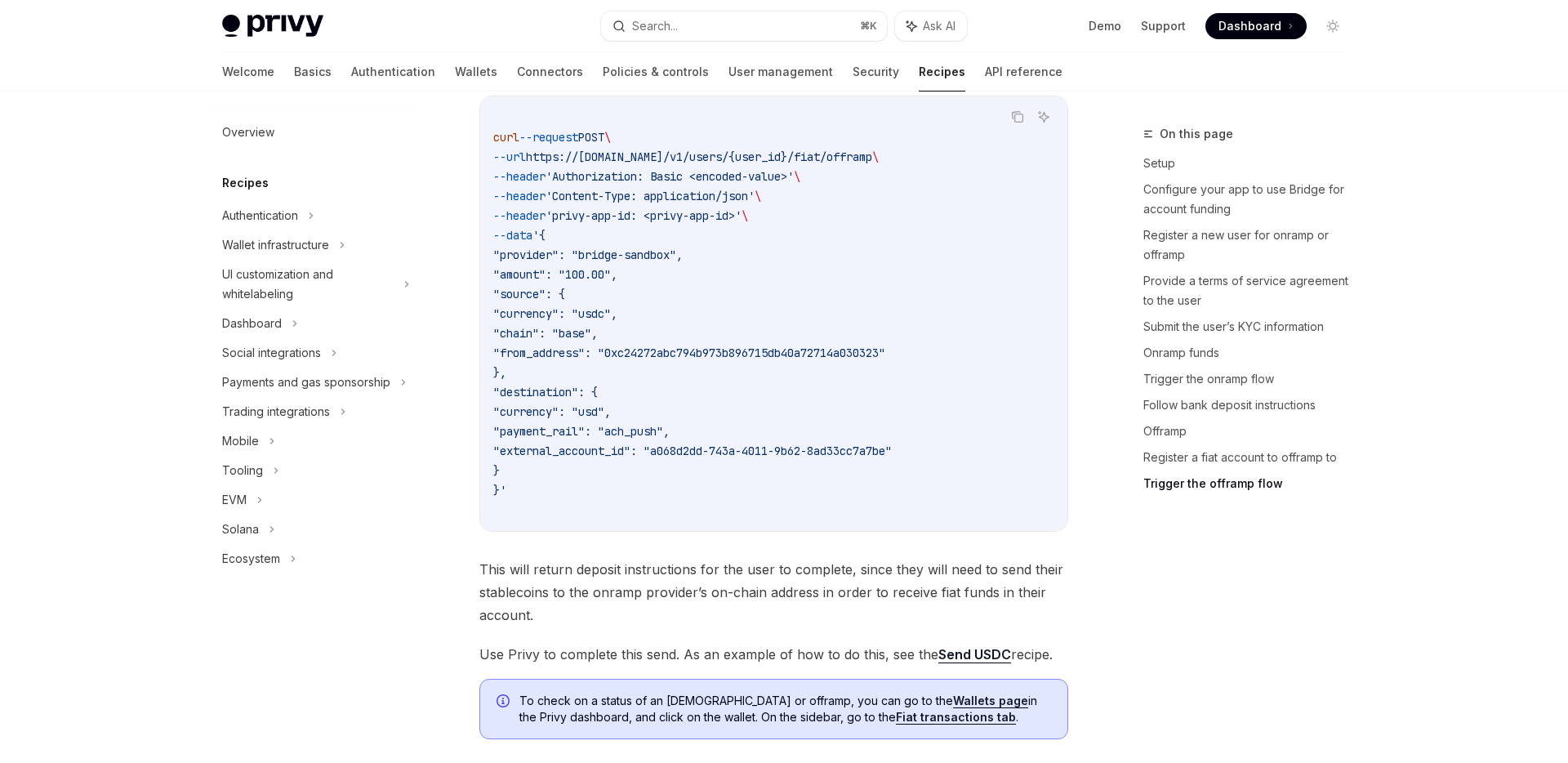
scroll to position [5553, 0]
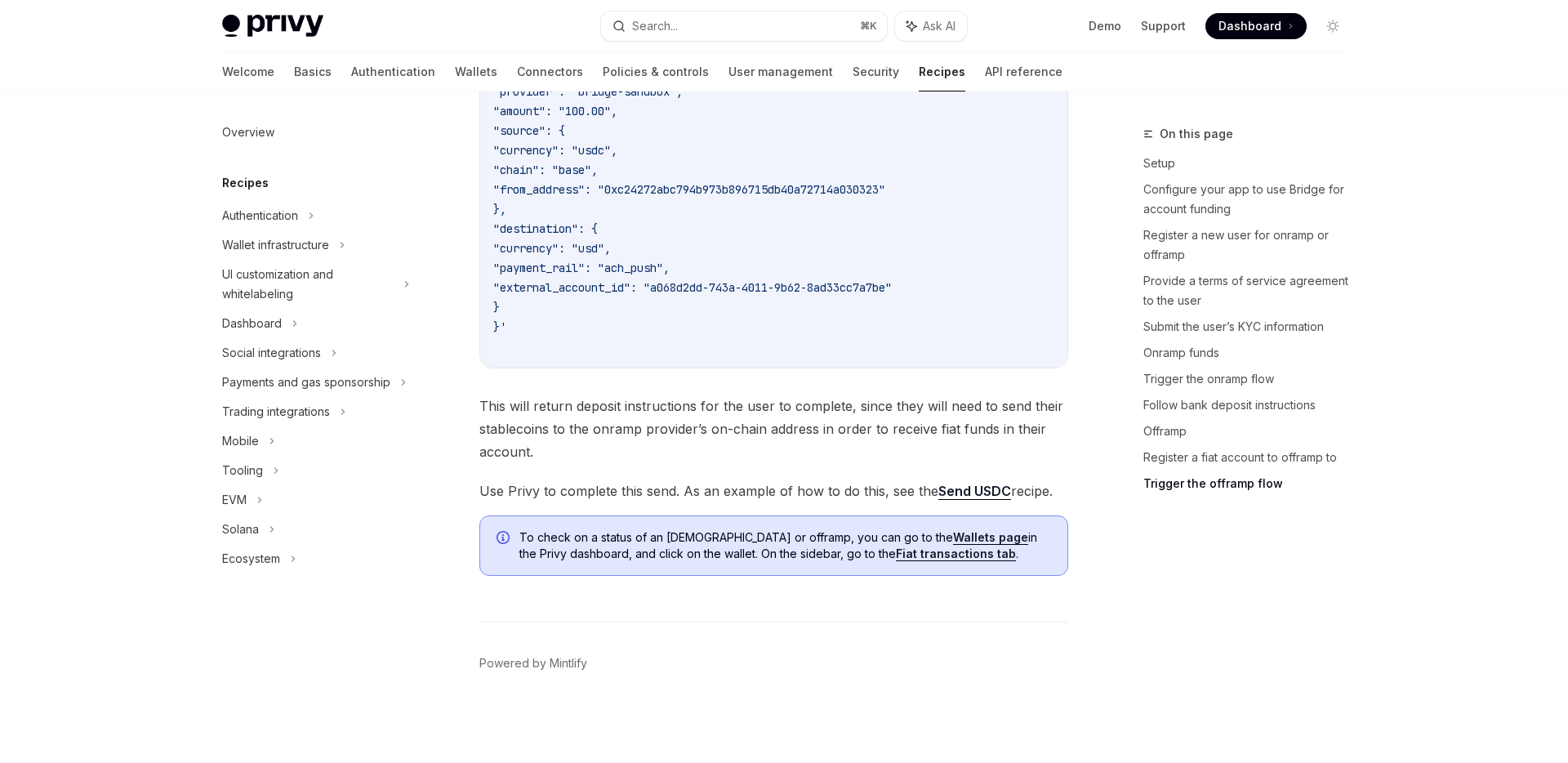
click at [948, 487] on link "Send USDC" at bounding box center [974, 492] width 73 height 17
type textarea "*"
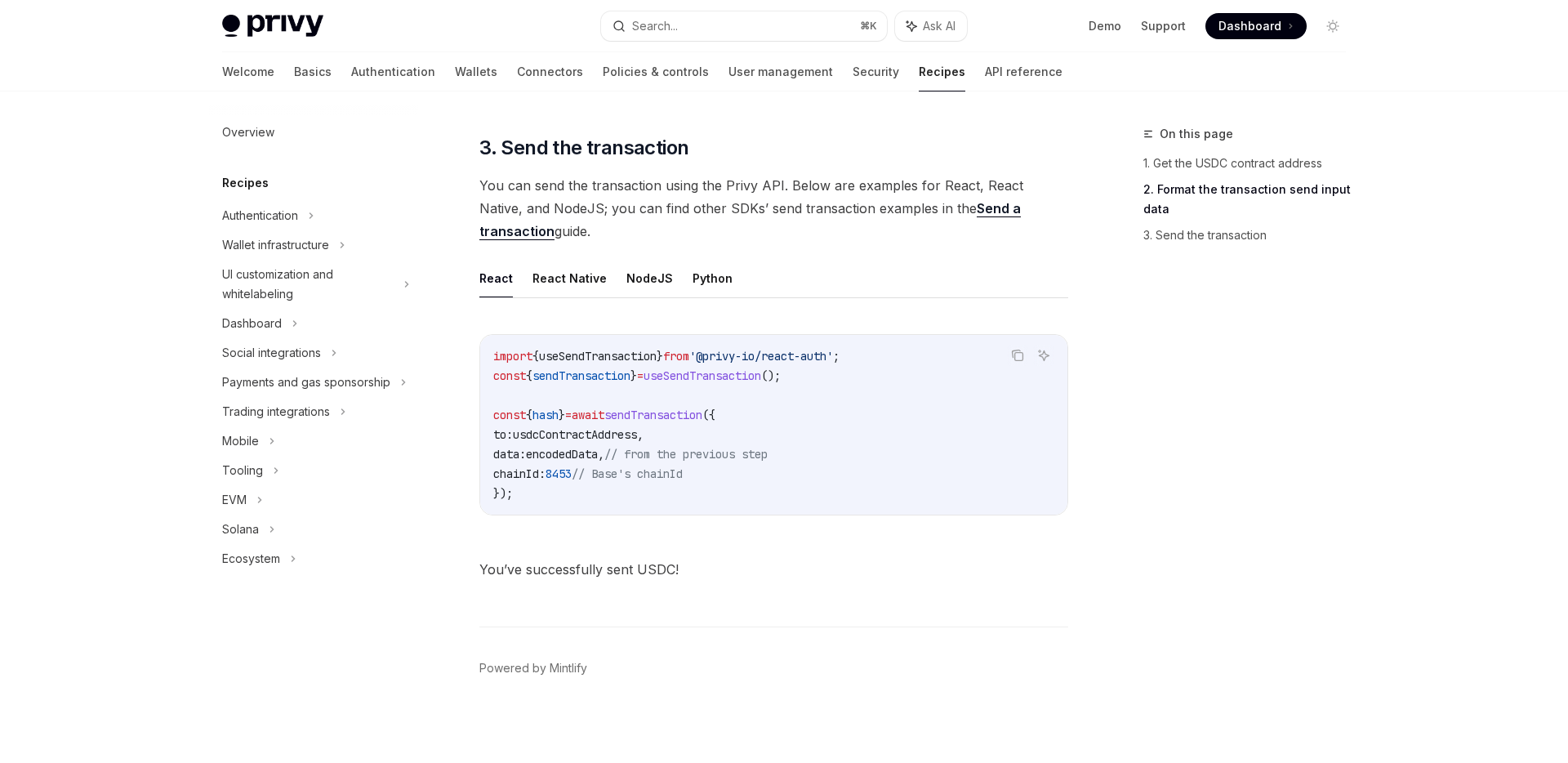
scroll to position [1182, 0]
